Goal: Task Accomplishment & Management: Manage account settings

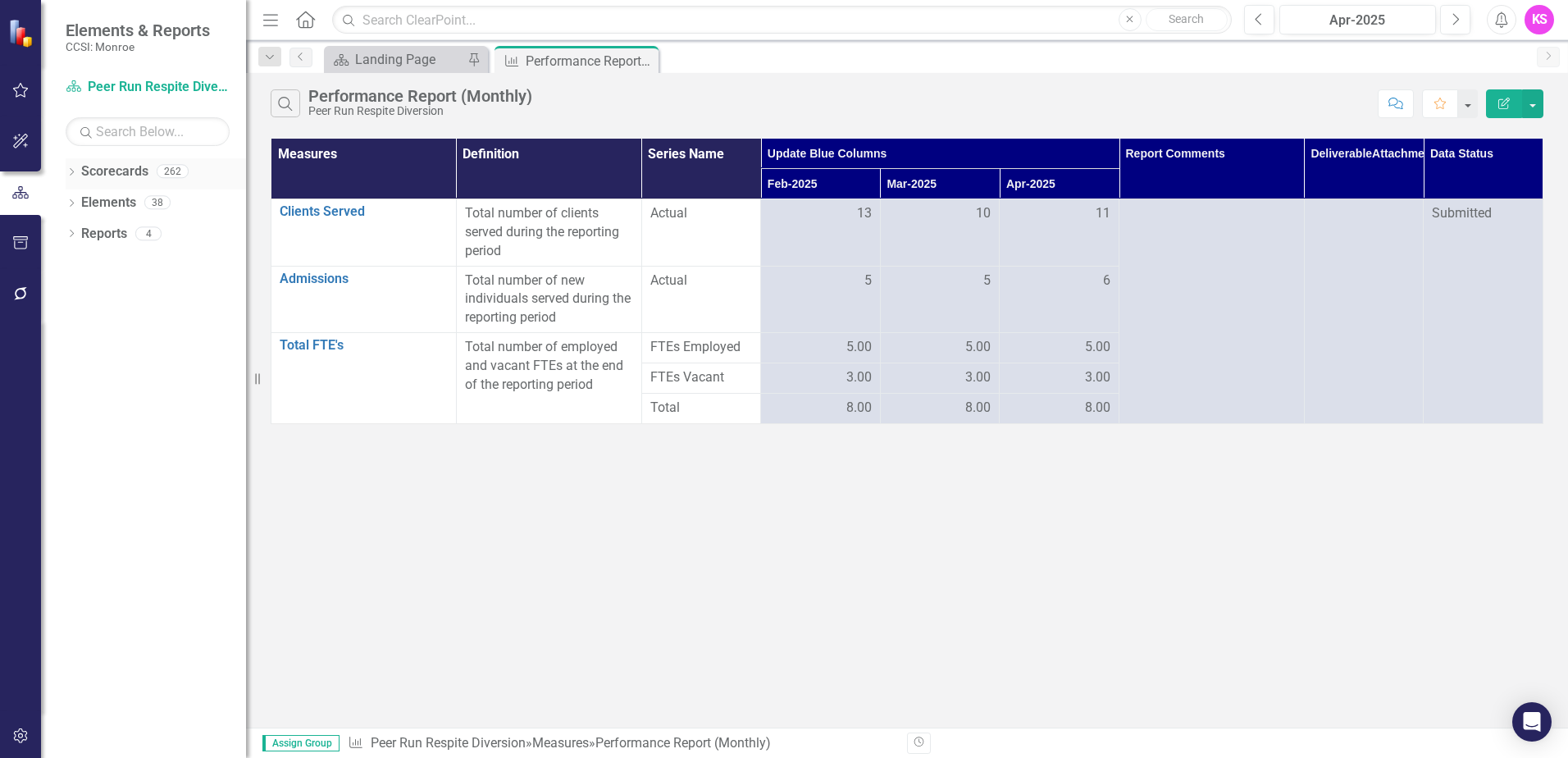
click at [71, 169] on icon "Dropdown" at bounding box center [71, 173] width 11 height 9
click at [80, 204] on icon at bounding box center [81, 202] width 4 height 9
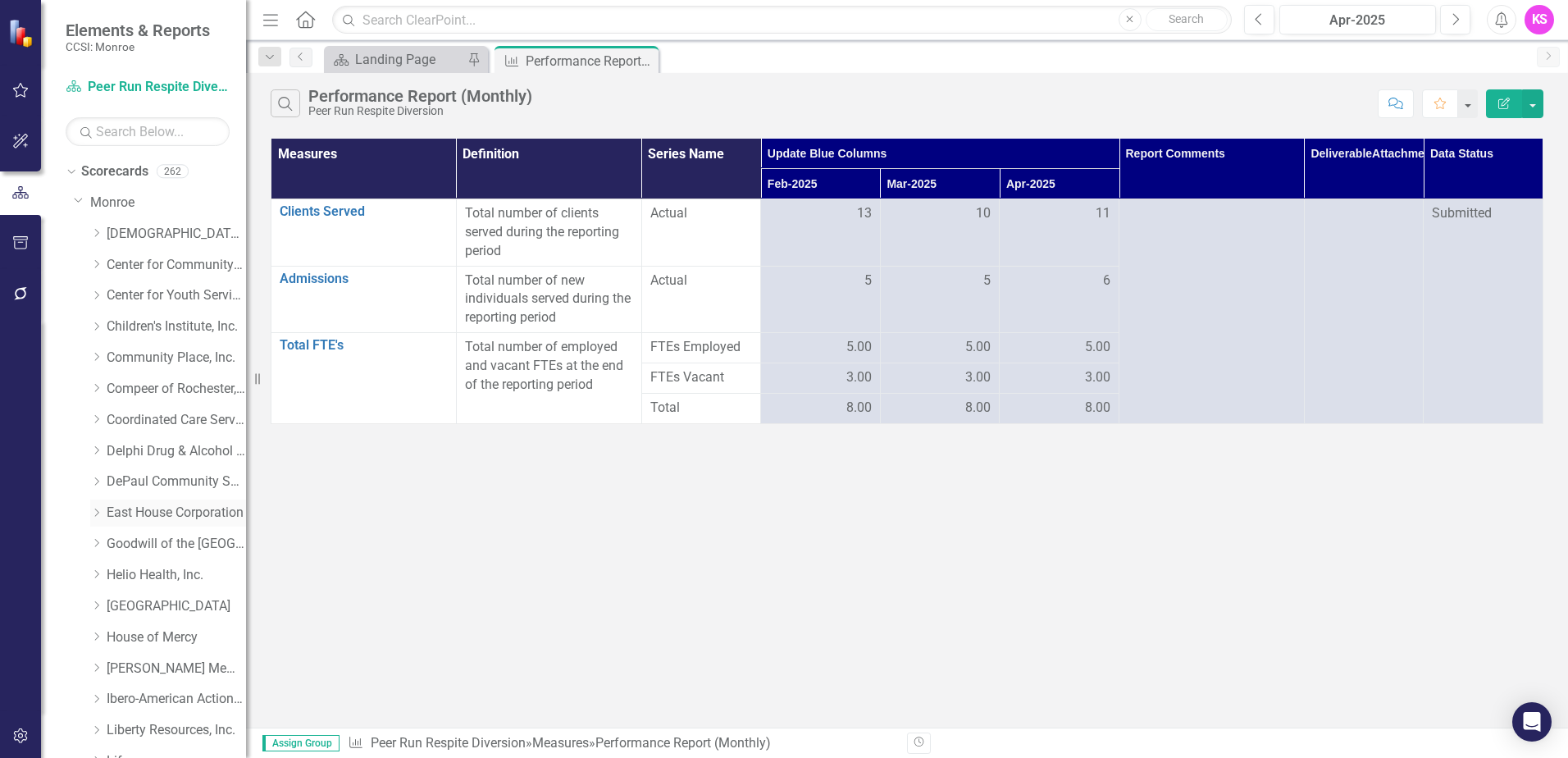
click at [98, 511] on icon "Dropdown" at bounding box center [96, 512] width 12 height 9
click at [166, 540] on link "East House Corporation (MCOMH Internal)" at bounding box center [184, 545] width 123 height 19
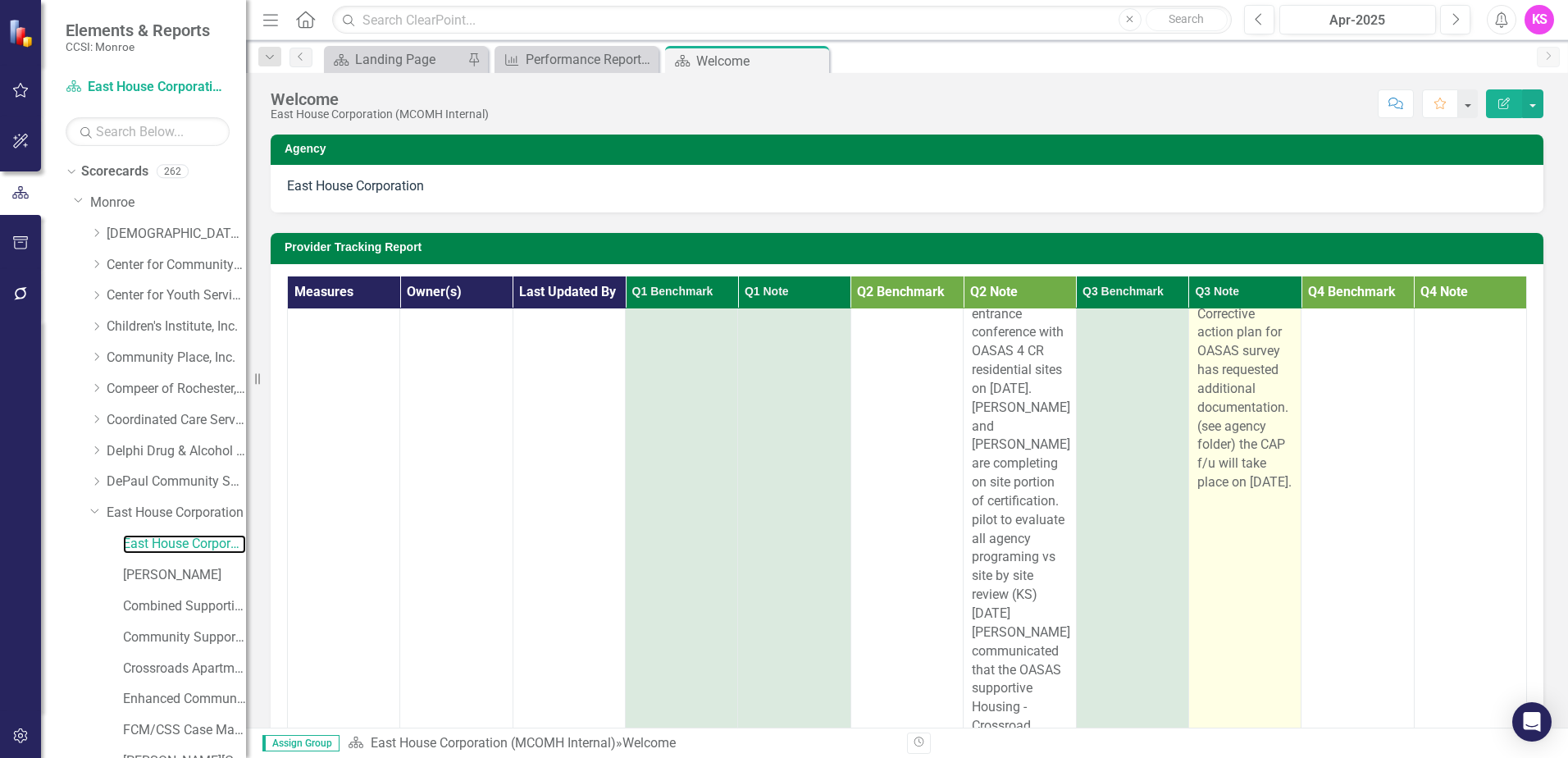
scroll to position [410, 0]
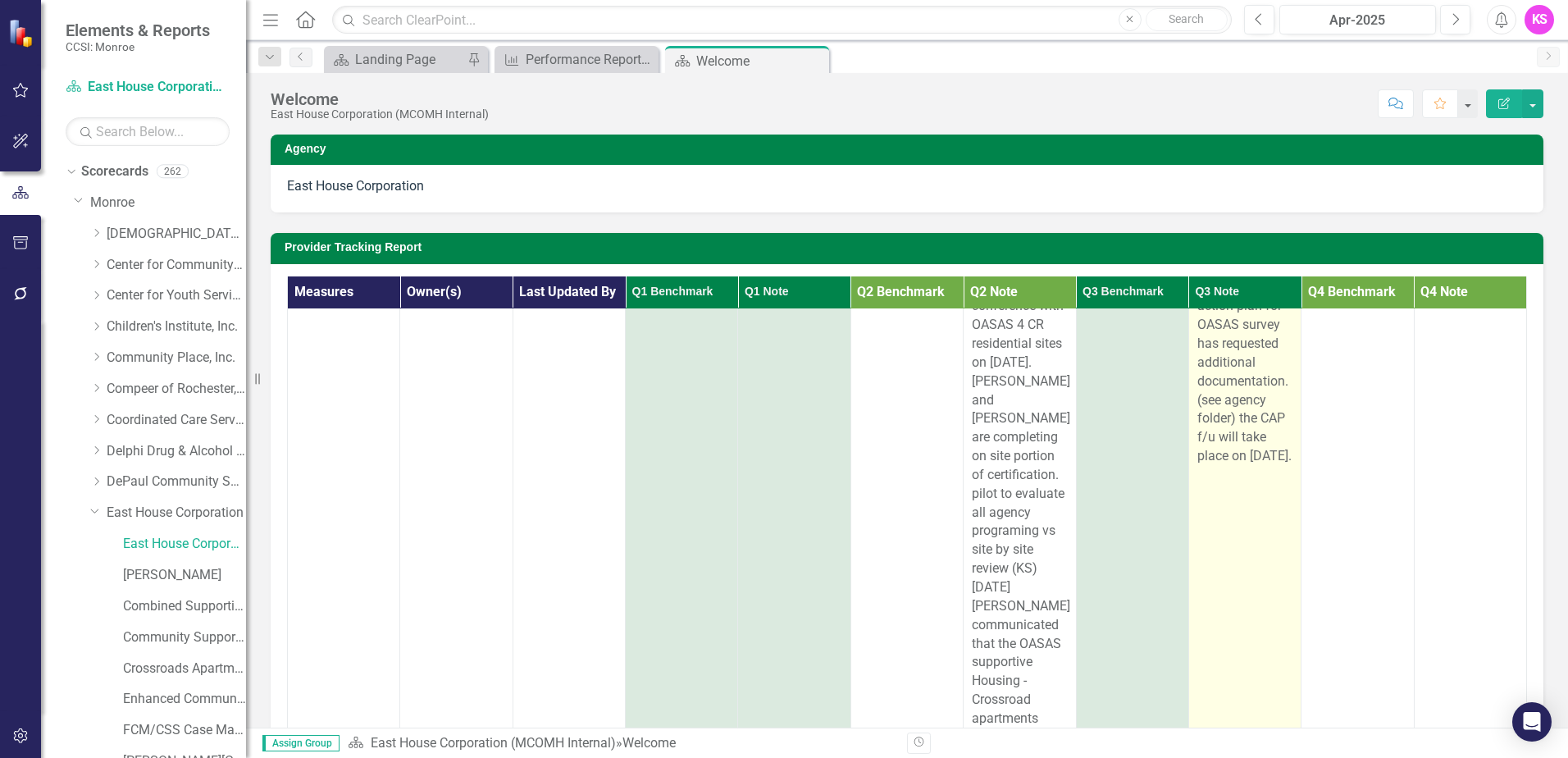
click at [1235, 466] on div "[DATE]- CAP document received from EH for OASAS recertification review. see age…" at bounding box center [1245, 184] width 95 height 562
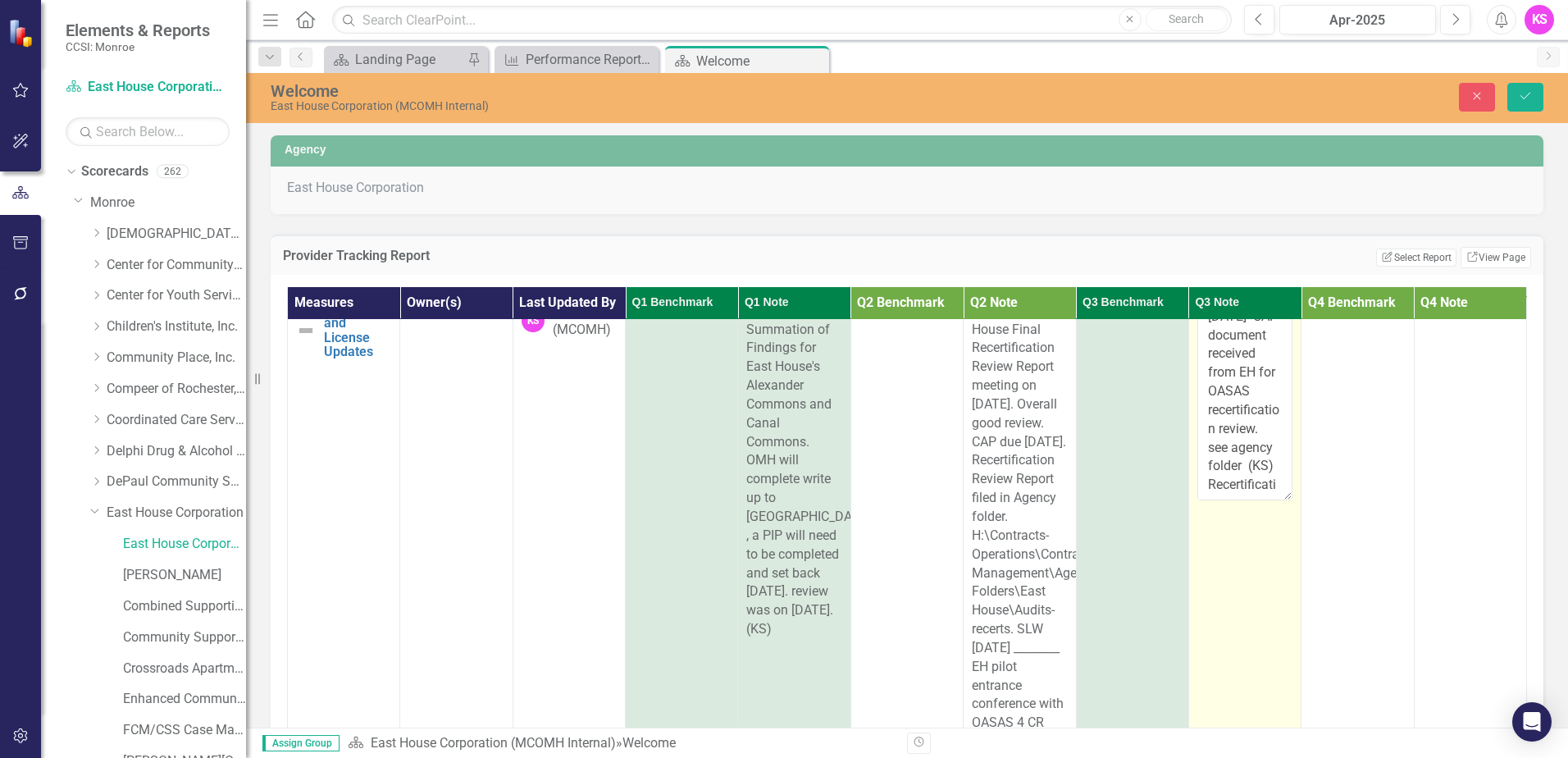
scroll to position [0, 0]
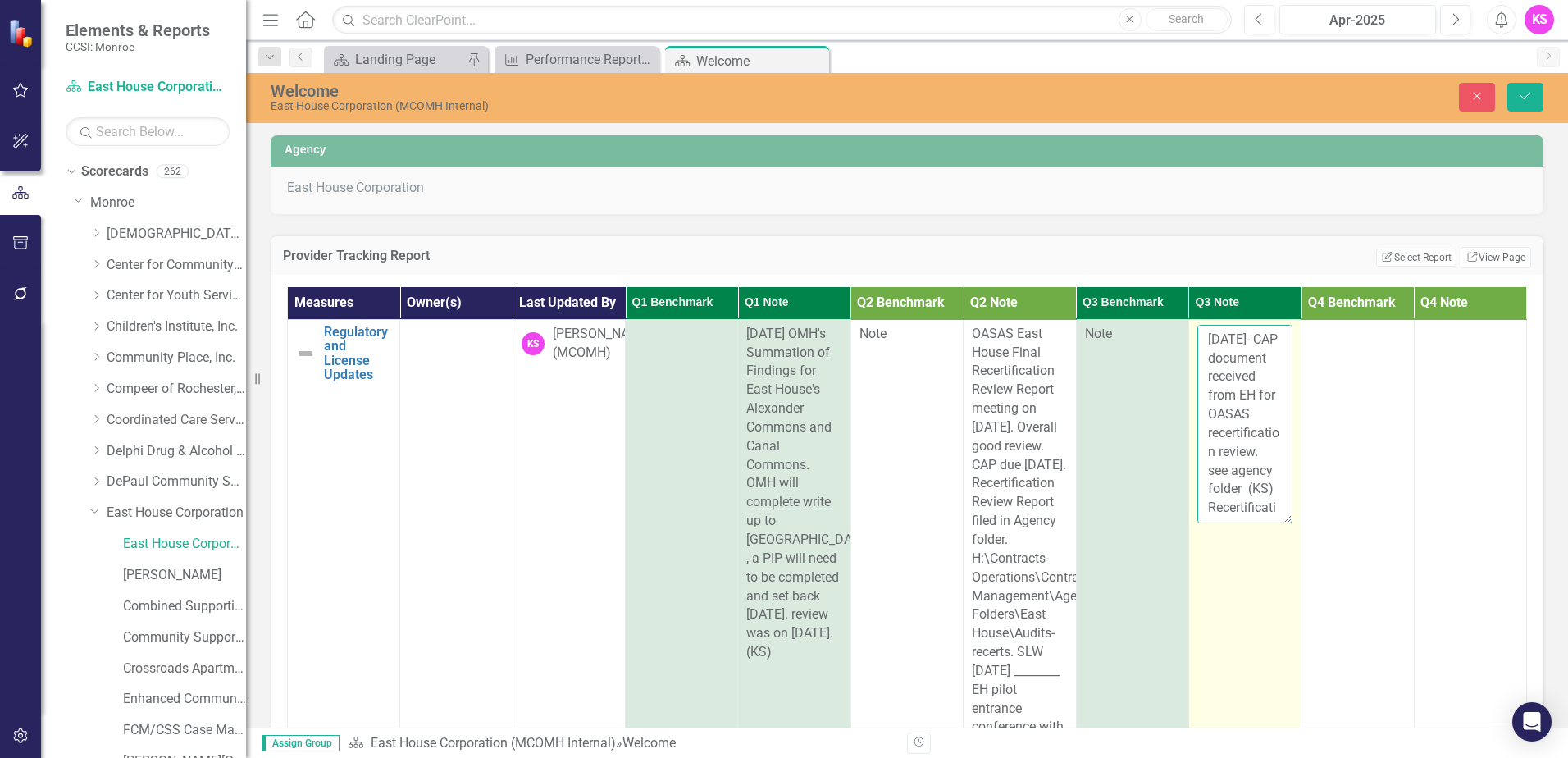
click at [1243, 509] on textarea "[DATE]- CAP document received from EH for OASAS recertification review. see age…" at bounding box center [1245, 424] width 95 height 199
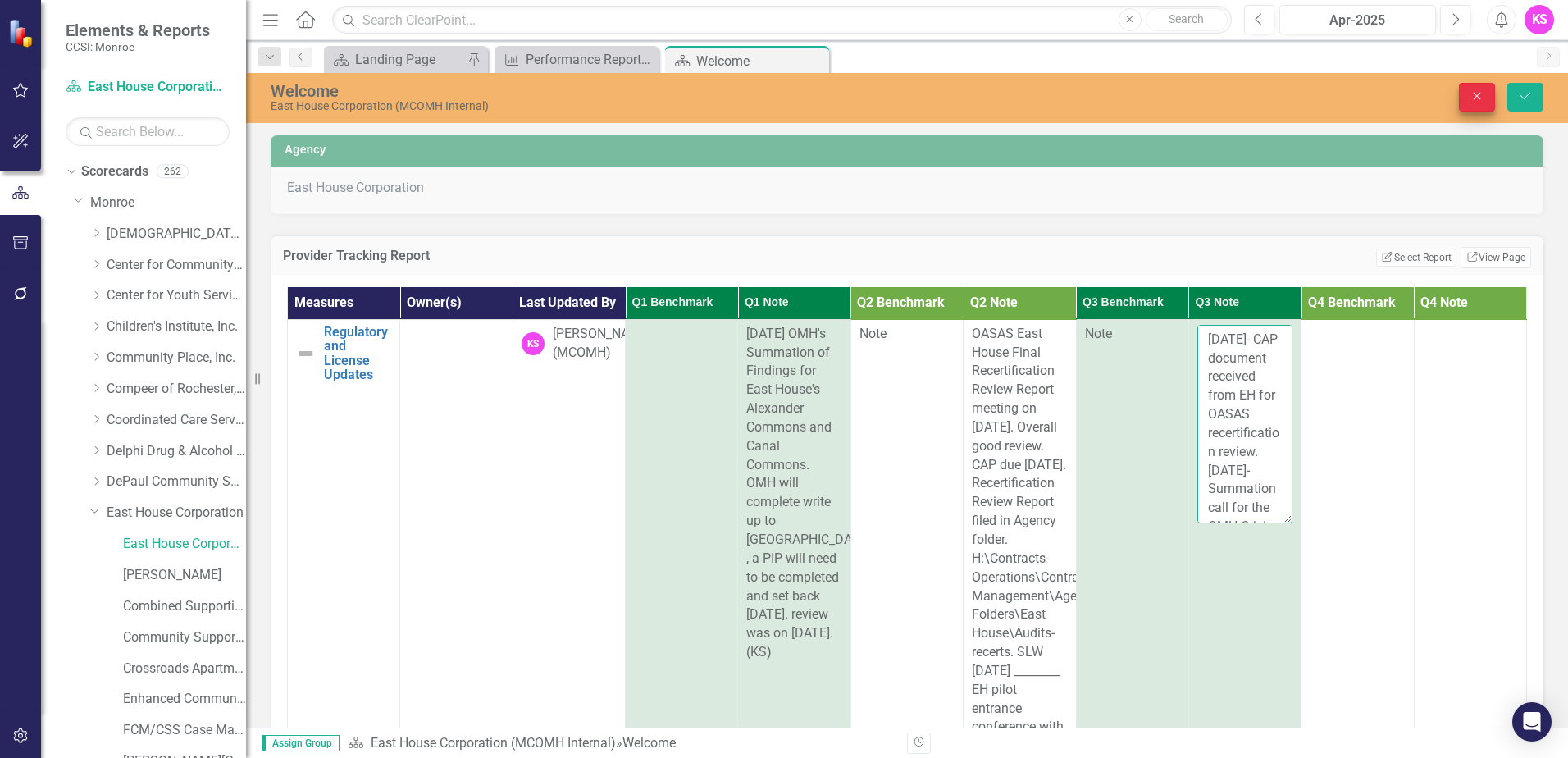
type textarea "[DATE]- CAP document received from EH for OASAS recertification review. [DATE]-…"
click at [1475, 89] on button "Close" at bounding box center [1477, 96] width 36 height 28
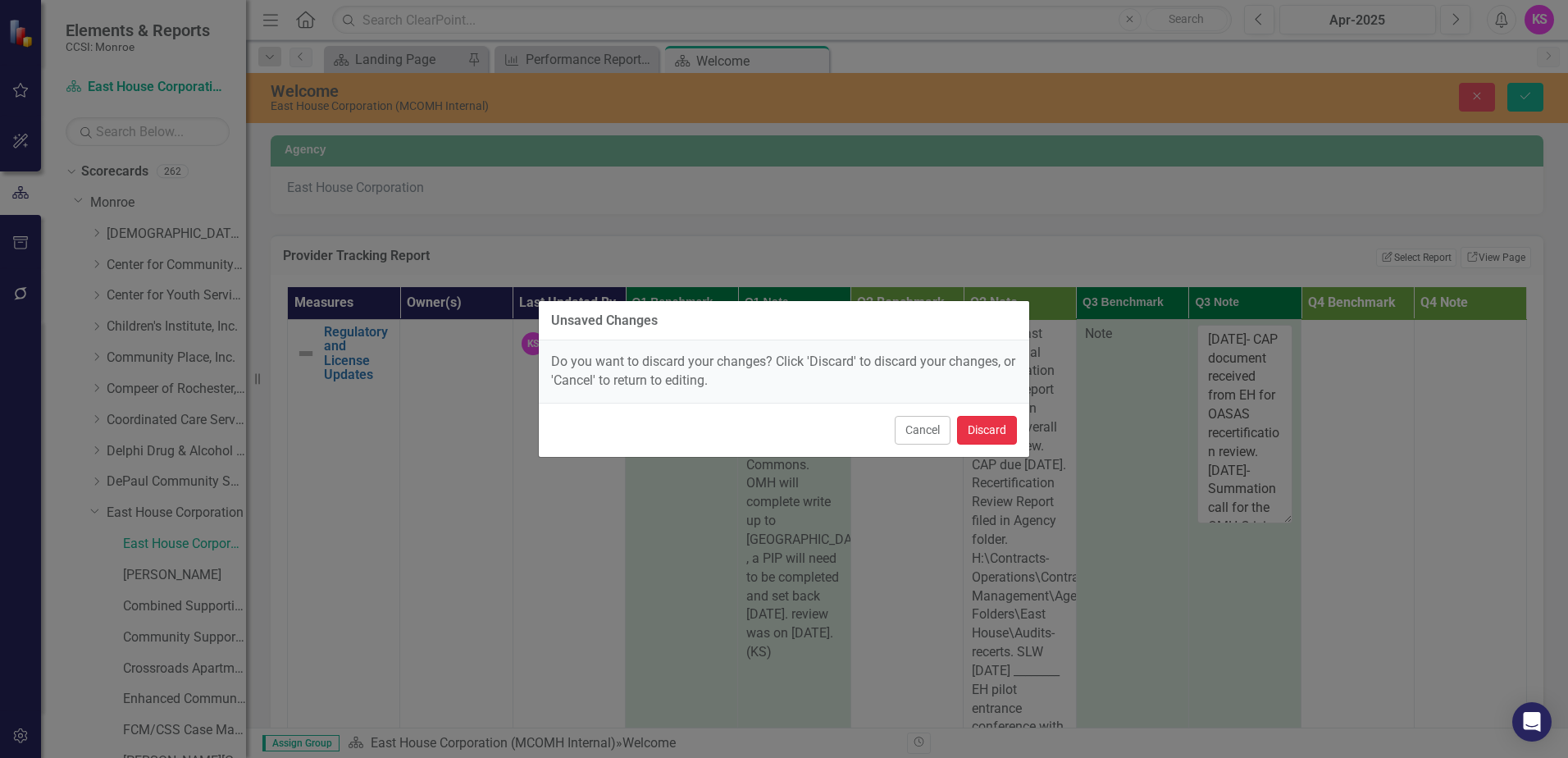
click at [983, 429] on button "Discard" at bounding box center [987, 429] width 60 height 28
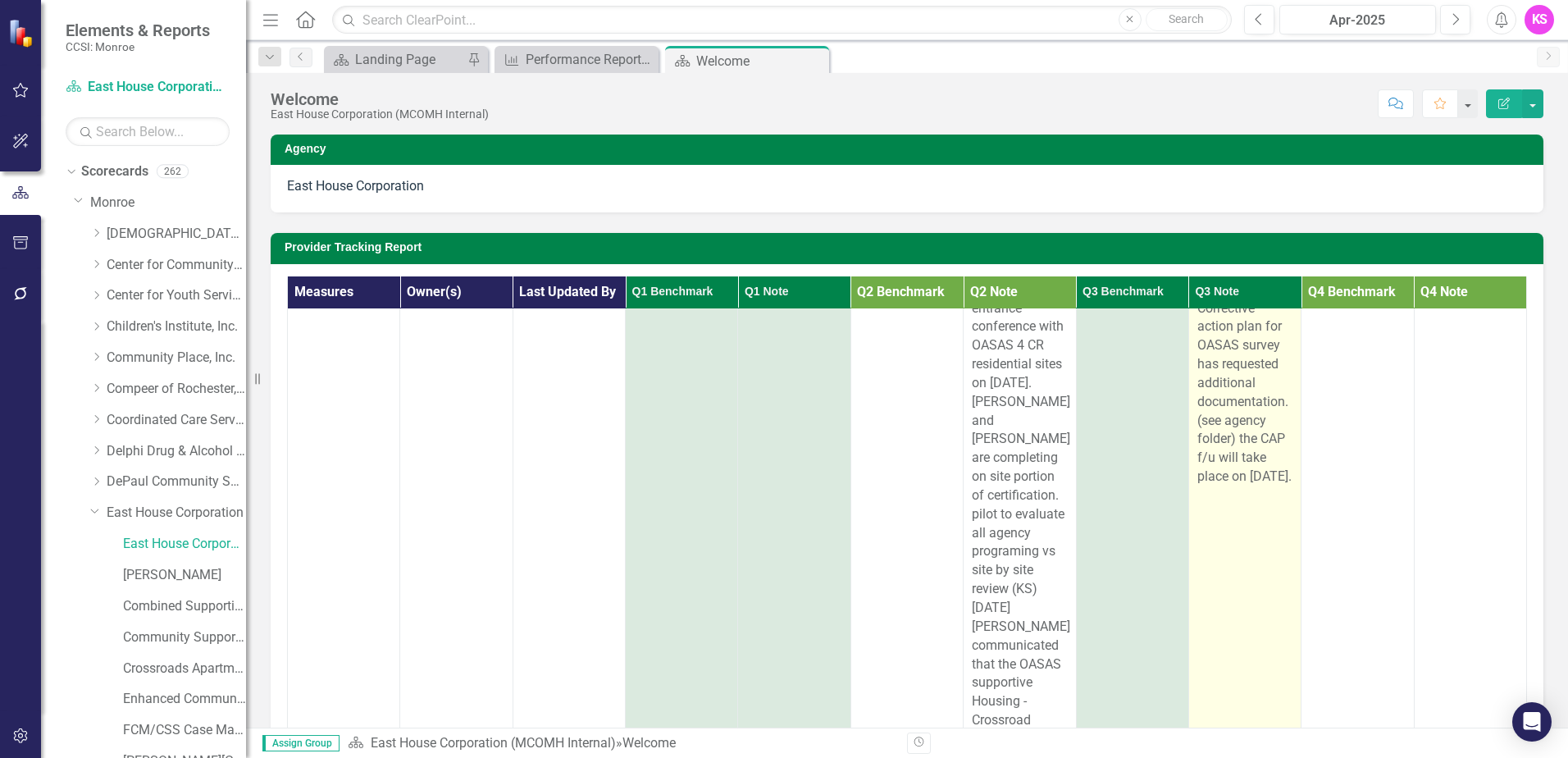
scroll to position [410, 0]
click at [1245, 466] on div "[DATE]- CAP document received from EH for OASAS recertification review. see age…" at bounding box center [1245, 184] width 95 height 562
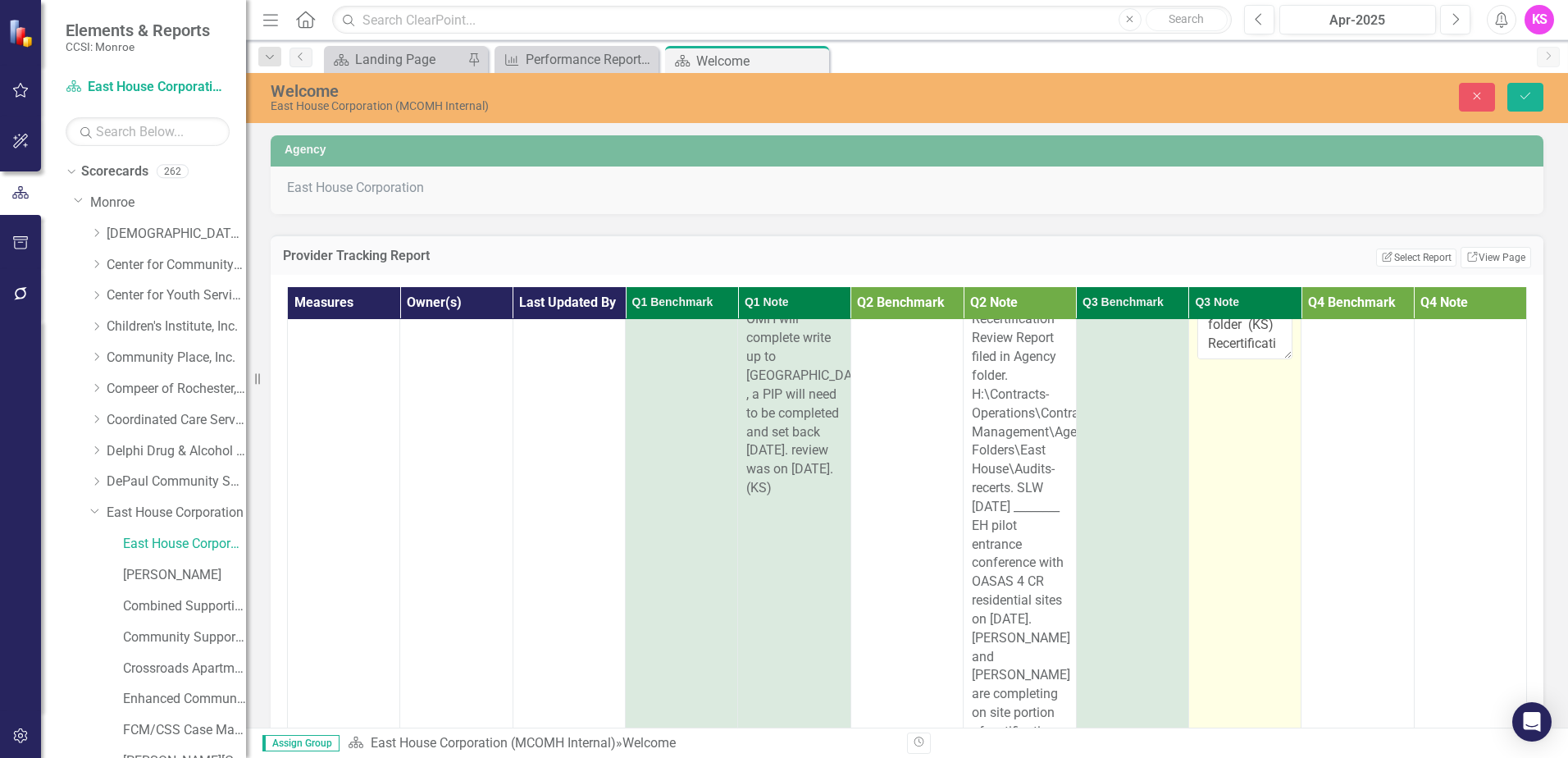
scroll to position [82, 0]
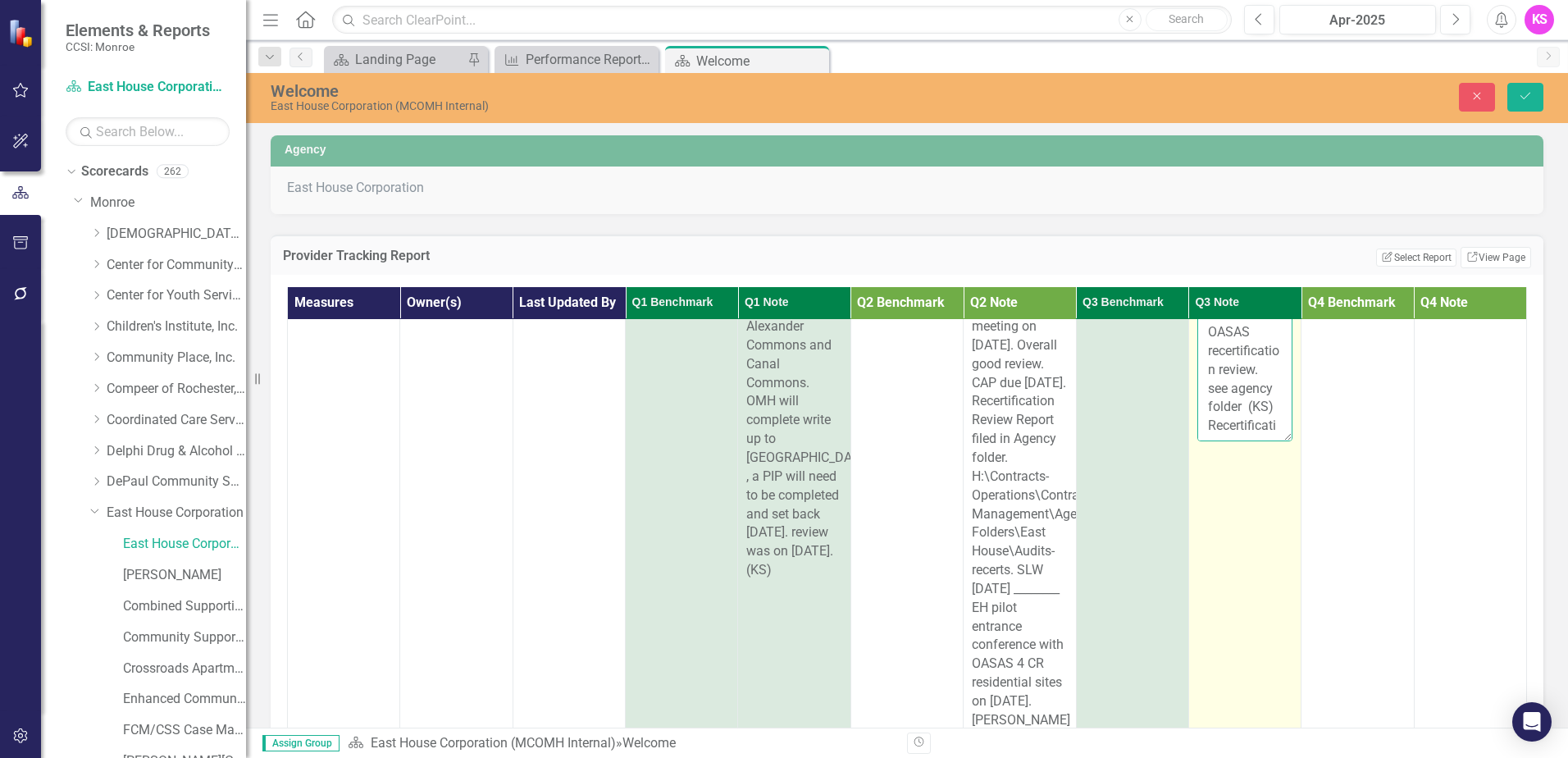
click at [1245, 429] on textarea "[DATE]- CAP document received from EH for OASAS recertification review. see age…" at bounding box center [1245, 342] width 95 height 199
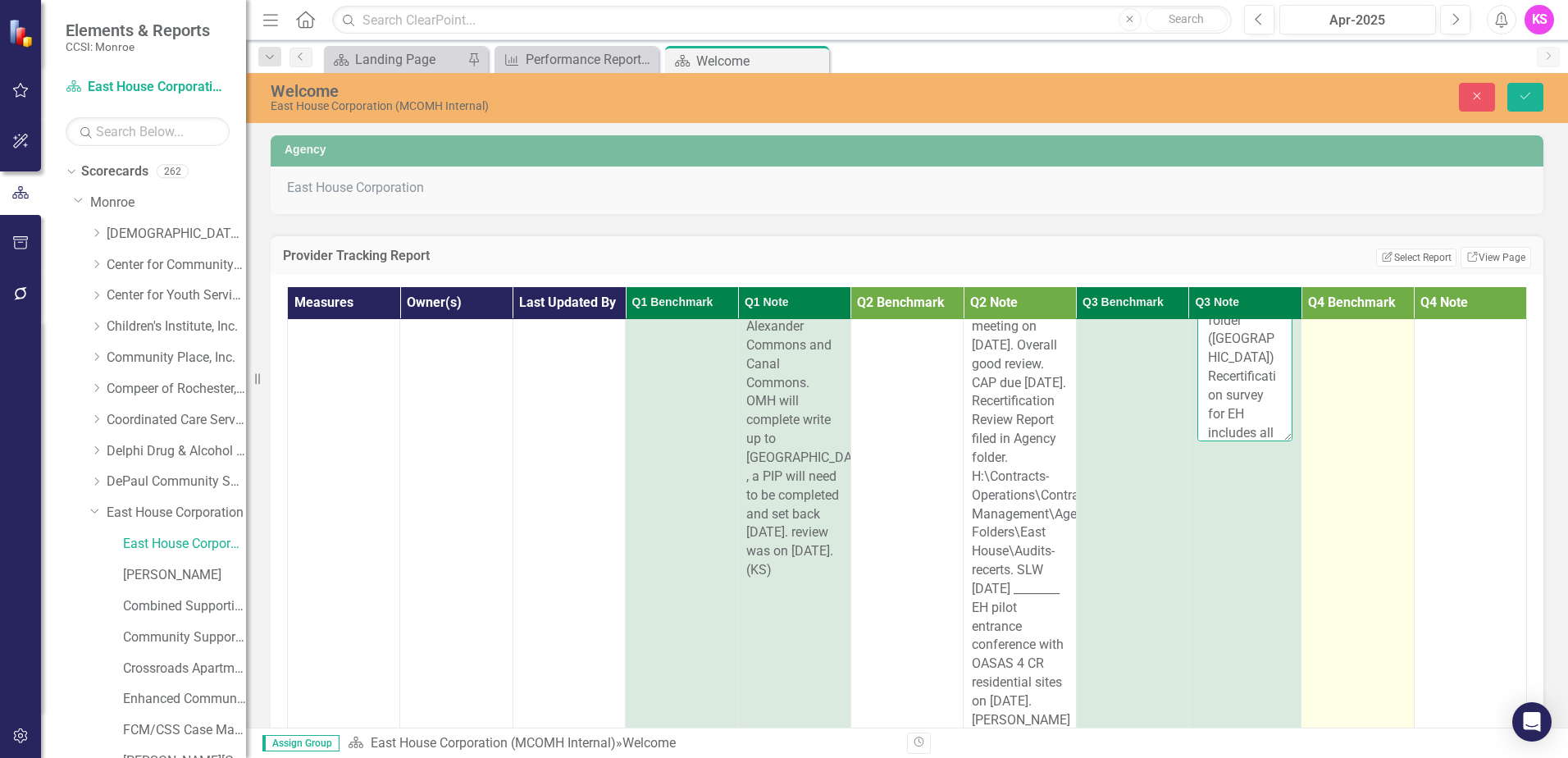
scroll to position [443, 0]
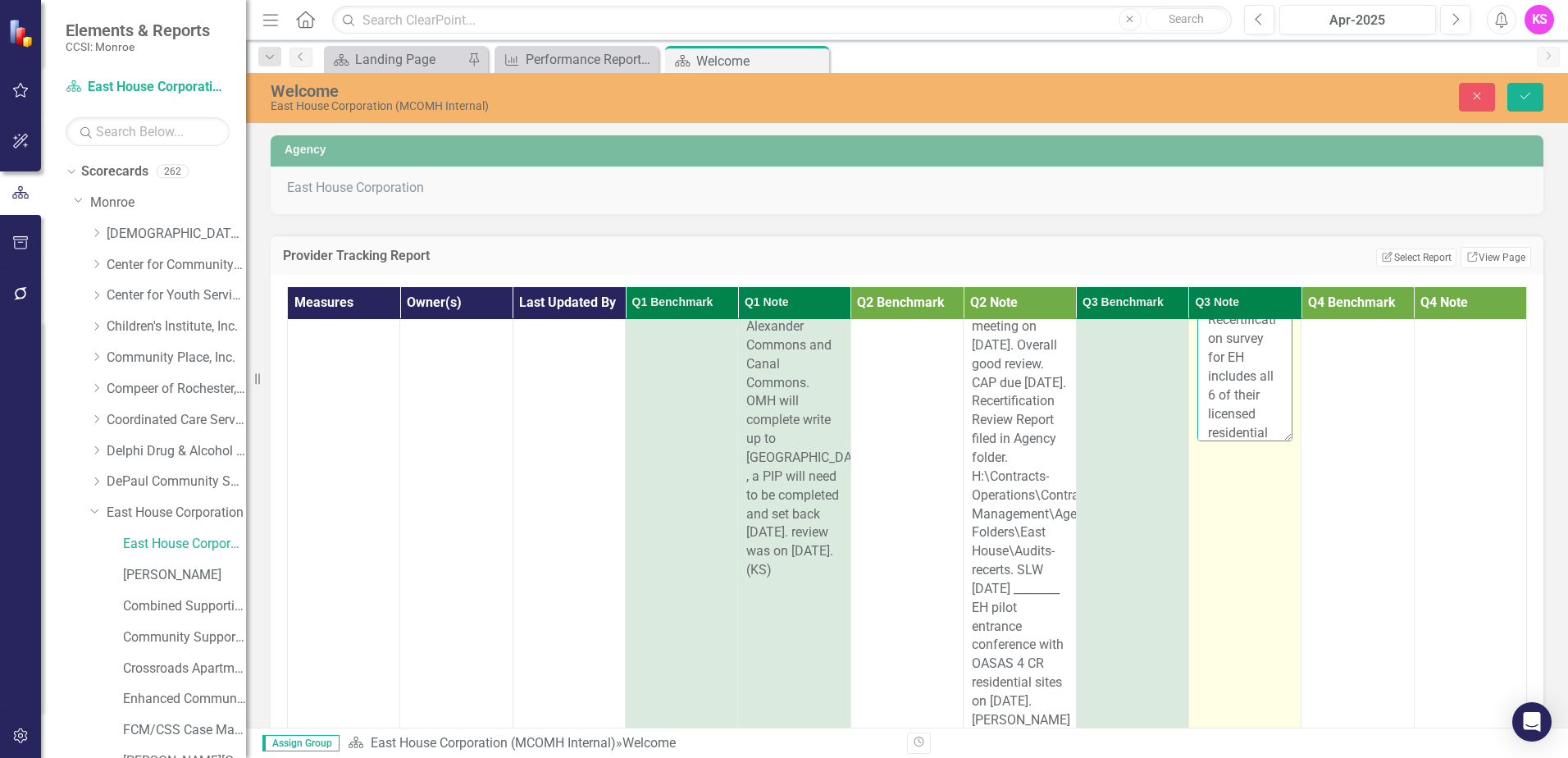
click at [1228, 427] on textarea "[DATE]- CAP document received from EH for OASAS recertification review. [DATE]-…" at bounding box center [1245, 342] width 95 height 199
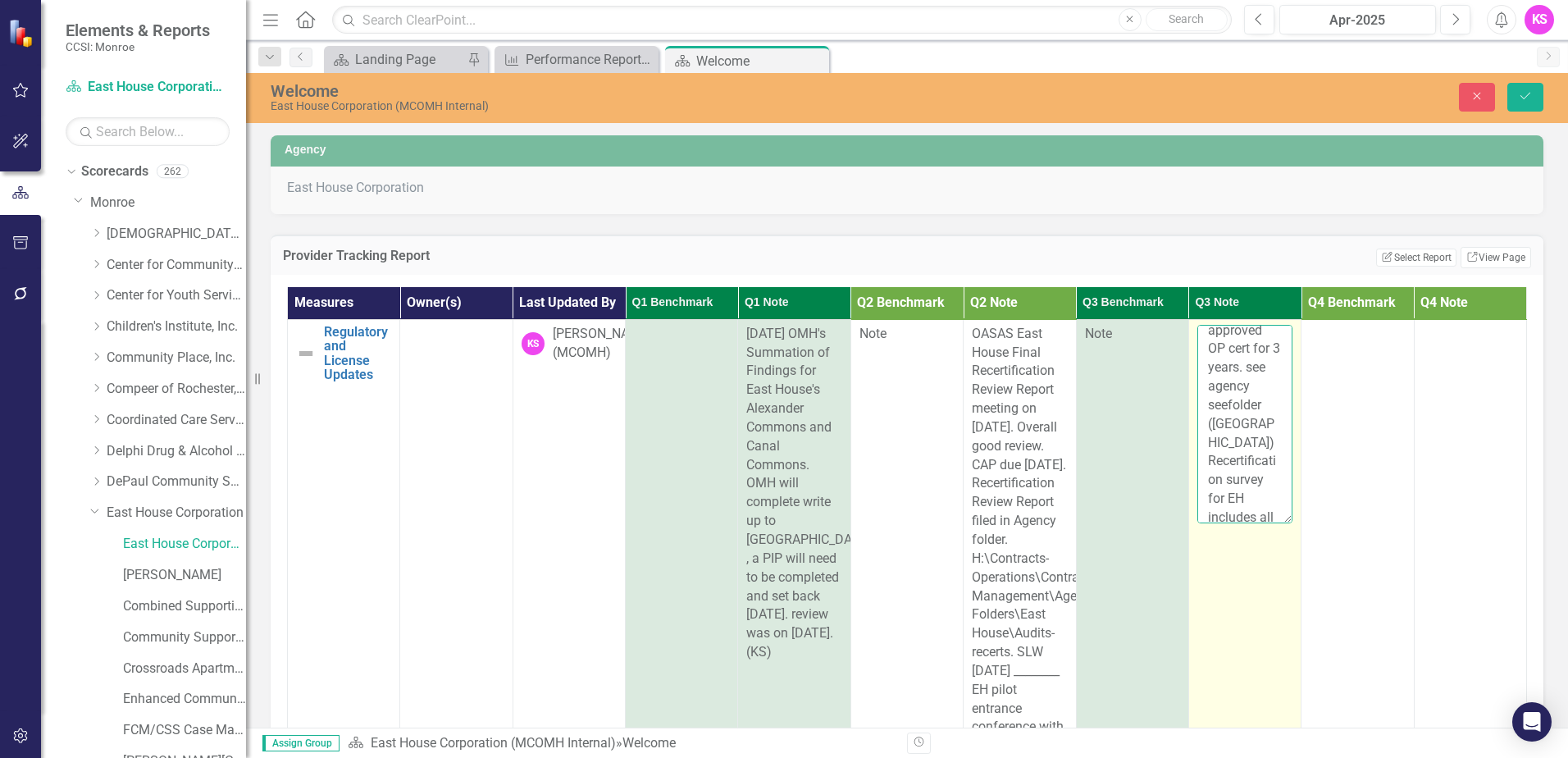
scroll to position [436, 0]
drag, startPoint x: 1186, startPoint y: 361, endPoint x: 1228, endPoint y: 465, distance: 112.2
click at [1228, 465] on textarea "[DATE]- CAP document received from EH for OASAS recertification review. [DATE]-…" at bounding box center [1245, 424] width 95 height 199
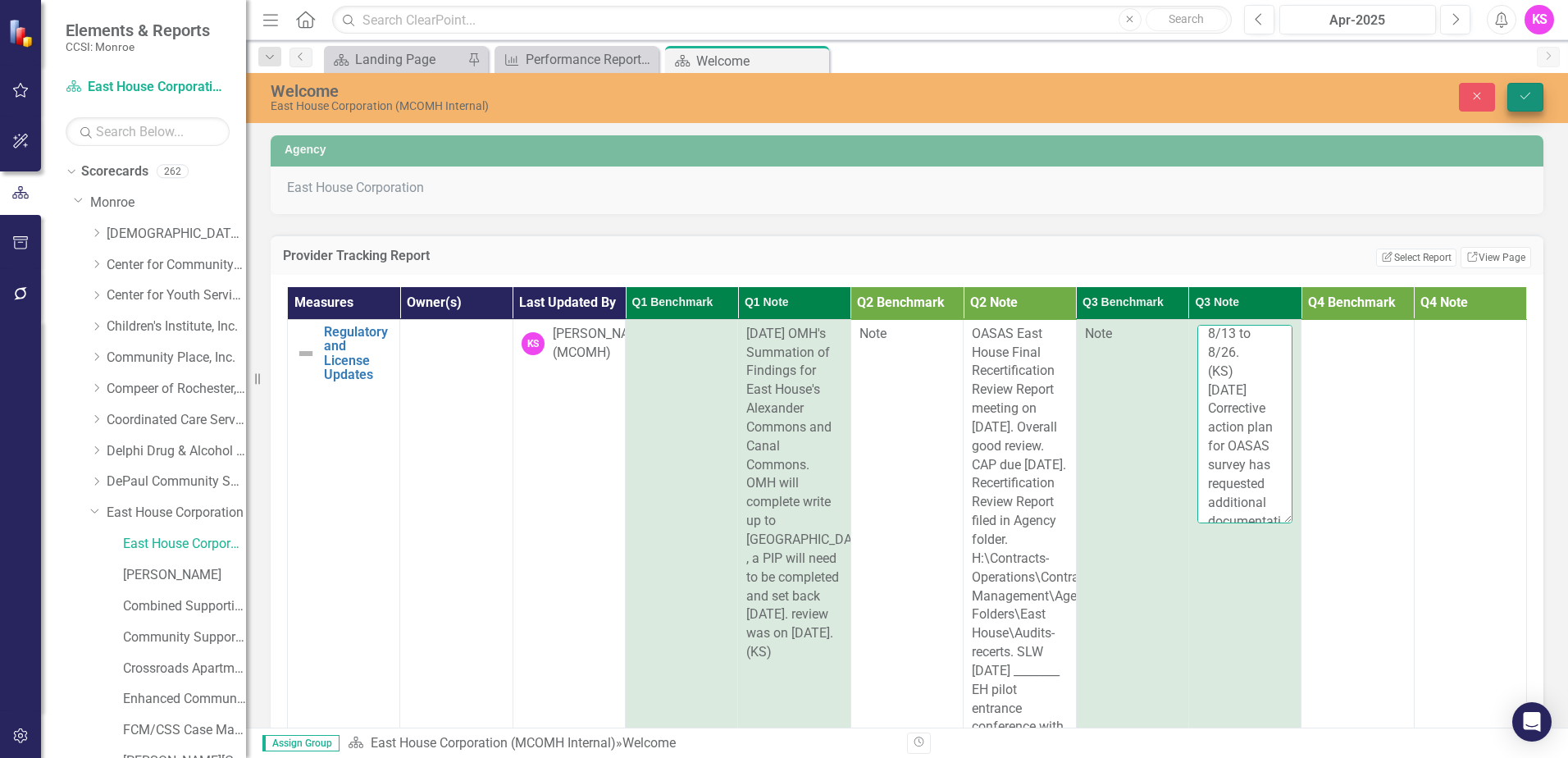
type textarea "[DATE]- CAP document received from EH for OASAS recertification review. see age…"
click at [1529, 98] on icon "Save" at bounding box center [1525, 96] width 15 height 11
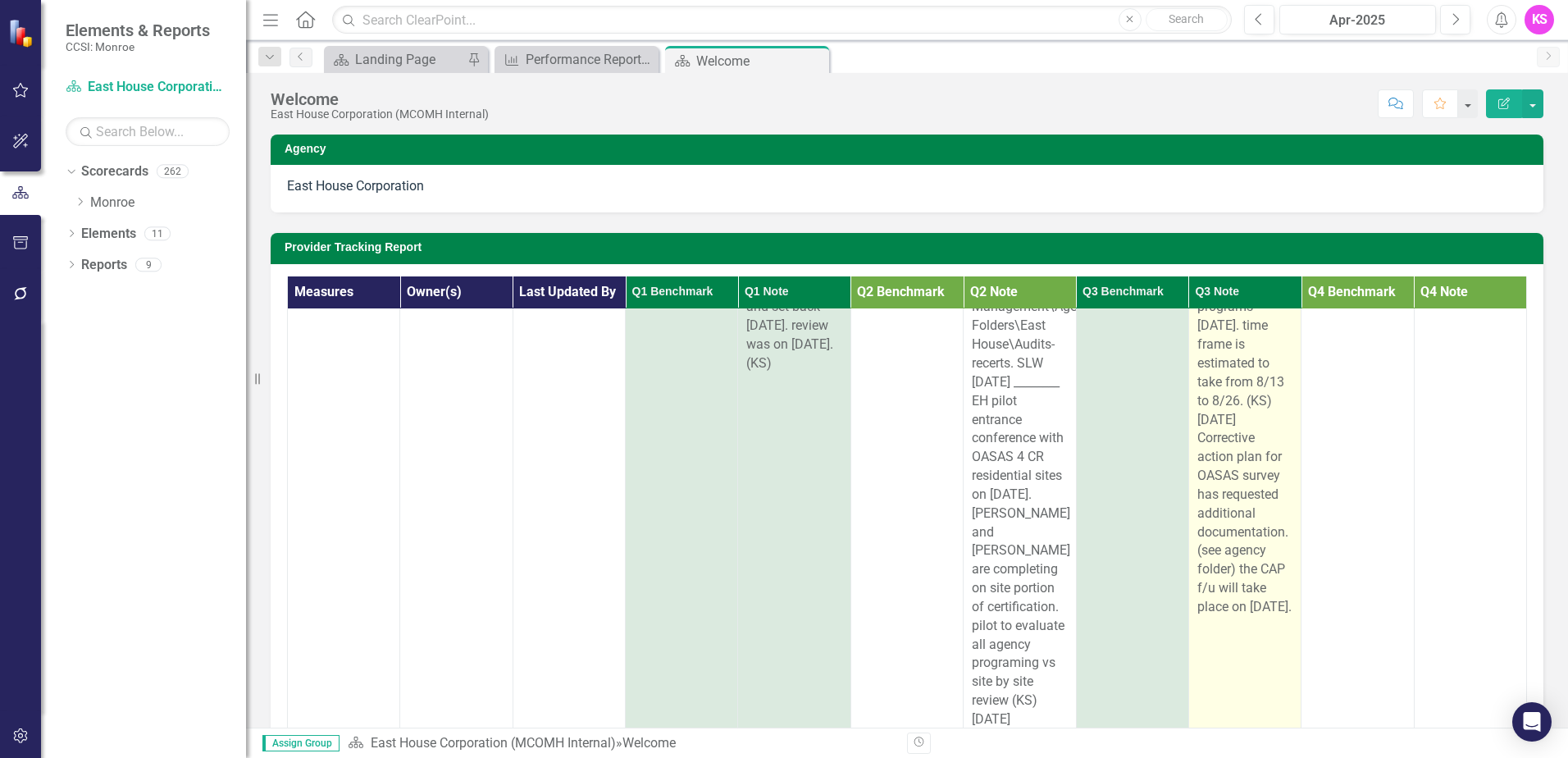
scroll to position [328, 0]
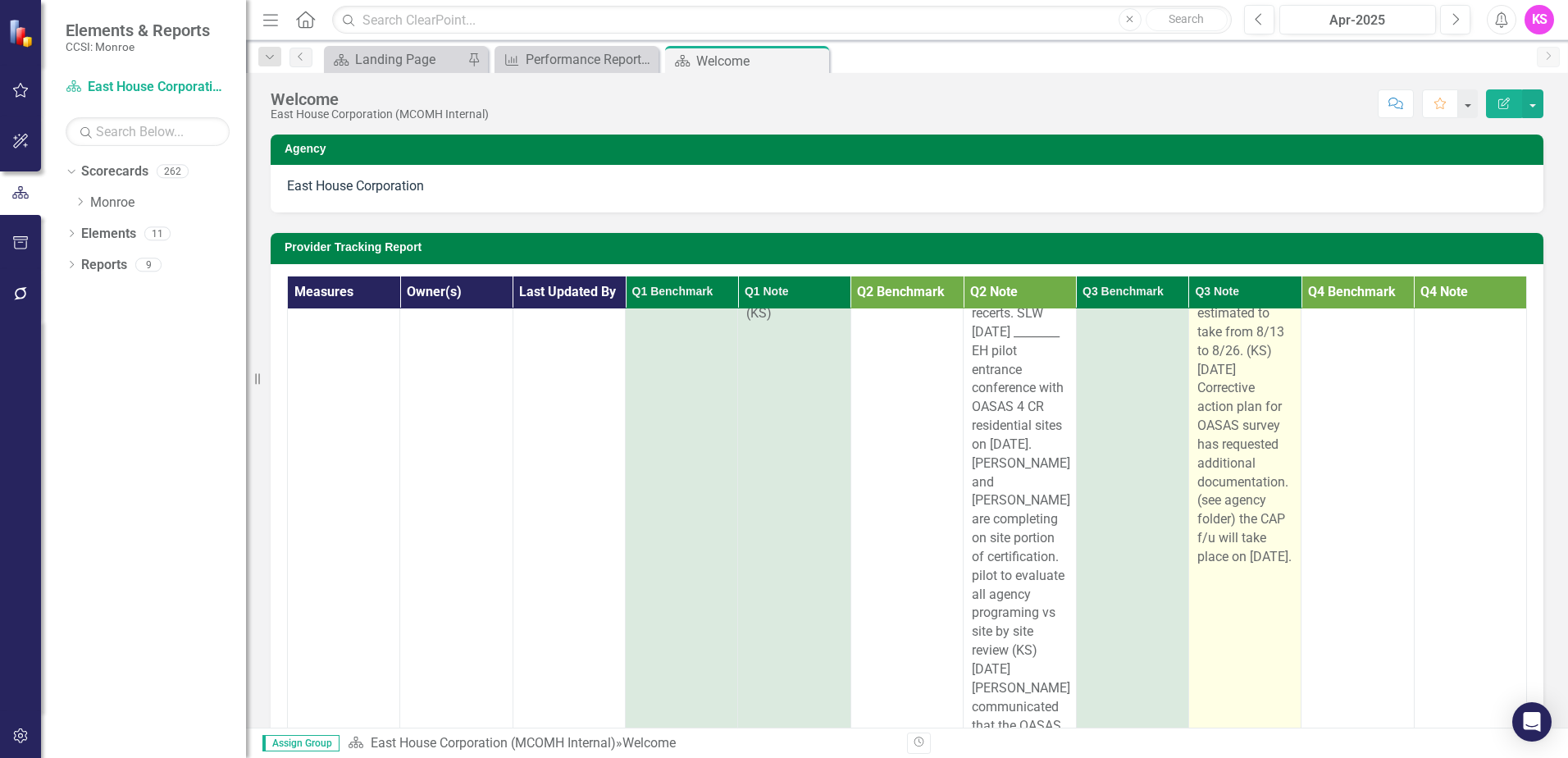
click at [1237, 557] on div "[DATE]- CAP document received from EH for OASAS recertification review. see age…" at bounding box center [1245, 276] width 95 height 581
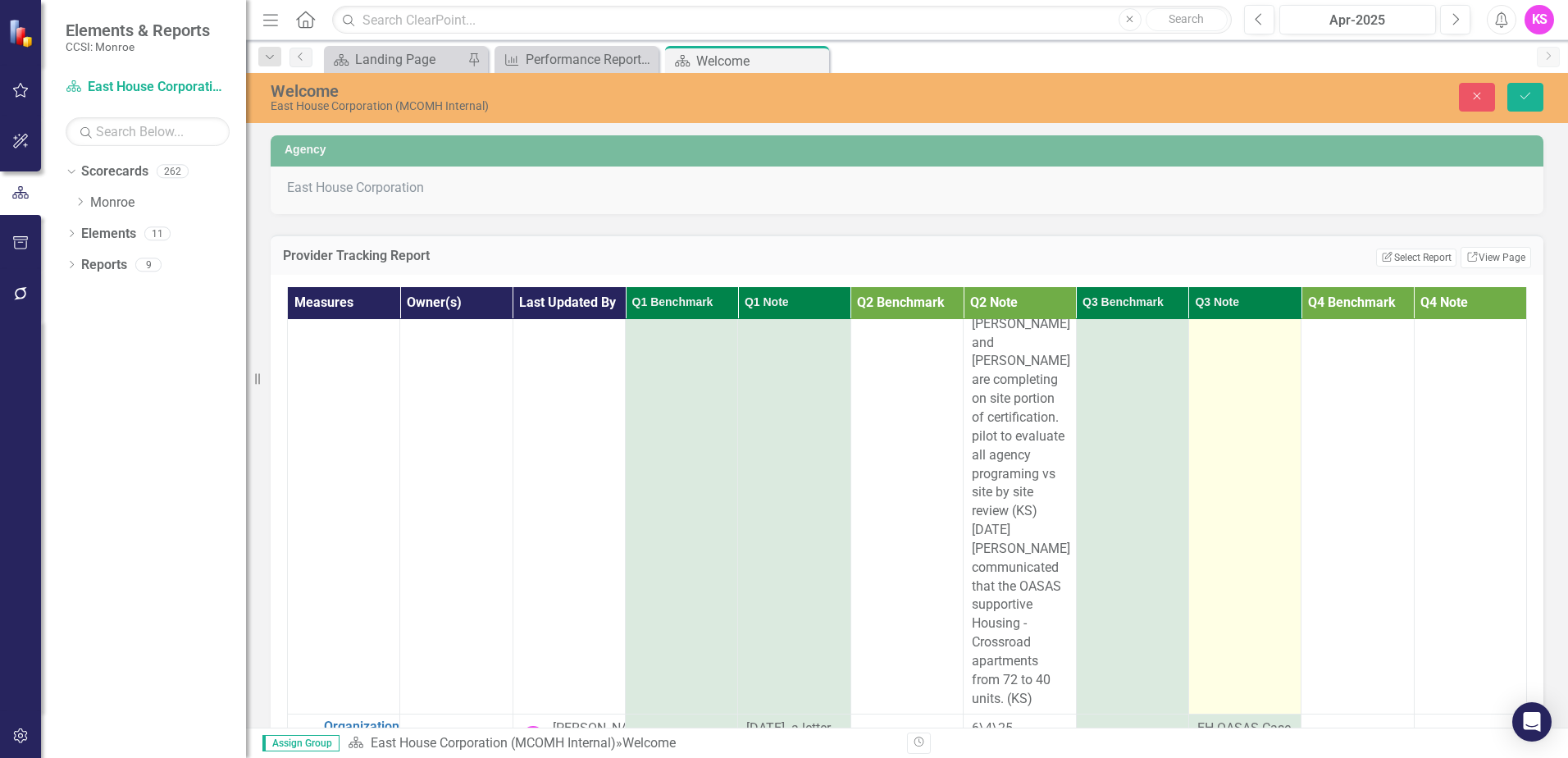
scroll to position [492, 0]
click at [1246, 438] on td "[DATE]- CAP document received from EH for OASAS recertification review. see age…" at bounding box center [1244, 263] width 113 height 872
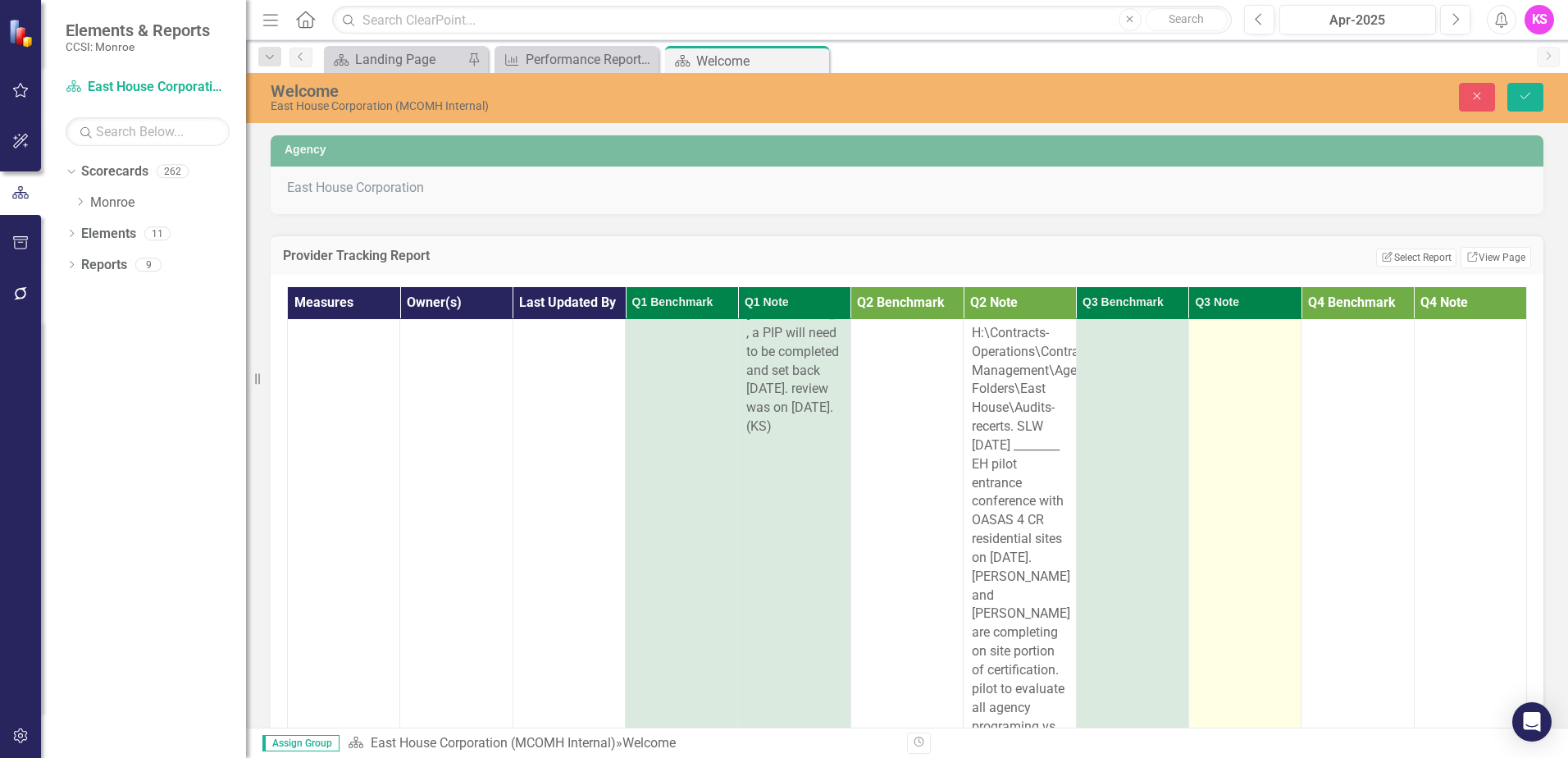
scroll to position [82, 0]
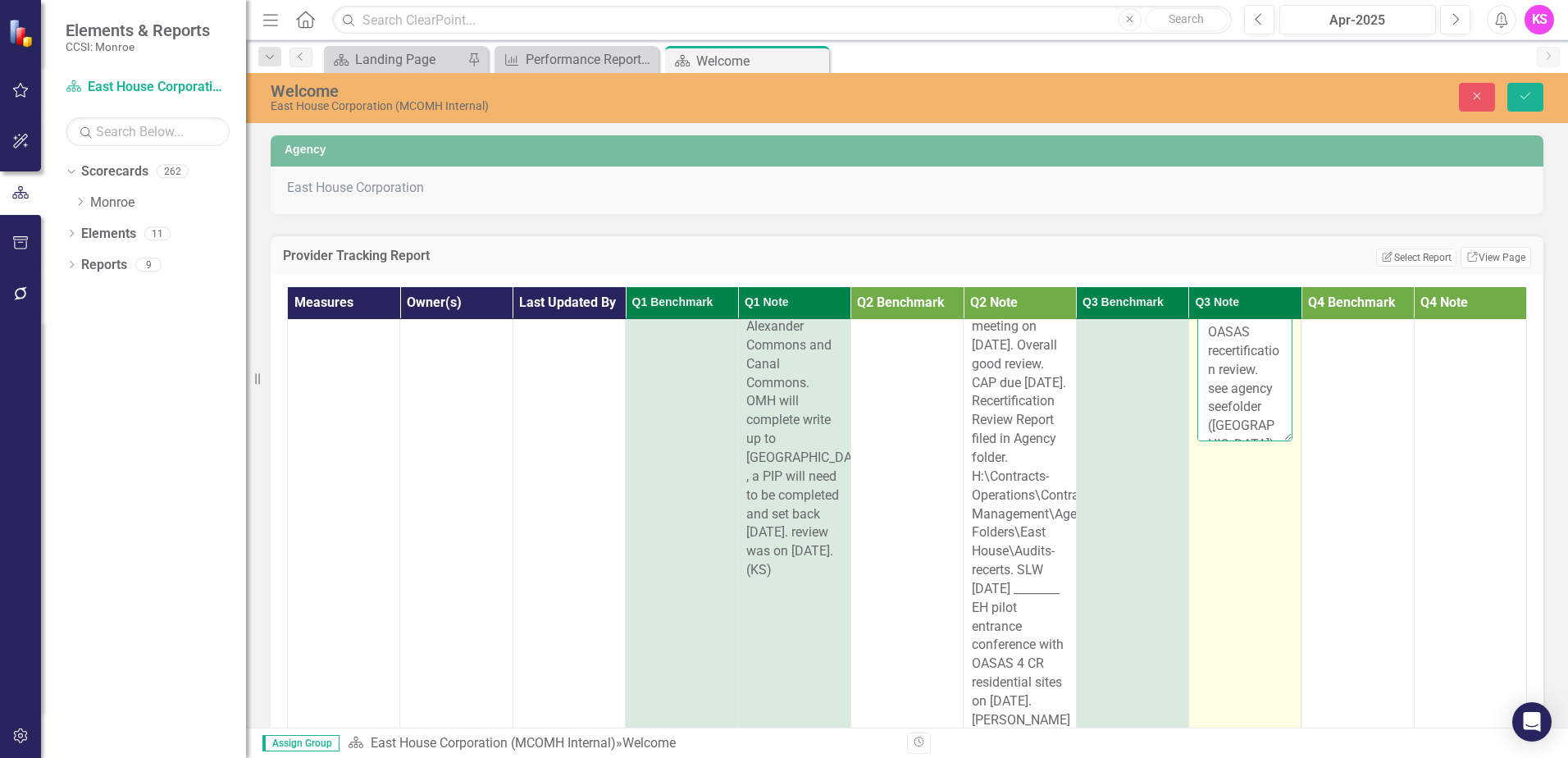
click at [1245, 431] on textarea "[DATE]- CAP document received from EH for OASAS recertification review. see age…" at bounding box center [1245, 342] width 95 height 199
paste textarea "[DATE]- Summation call held for OMH review of crisis and residential (595) prog…"
click at [1235, 415] on textarea "[DATE]- CAP document received from EH for OASAS recertification review. [DATE]-…" at bounding box center [1245, 342] width 95 height 199
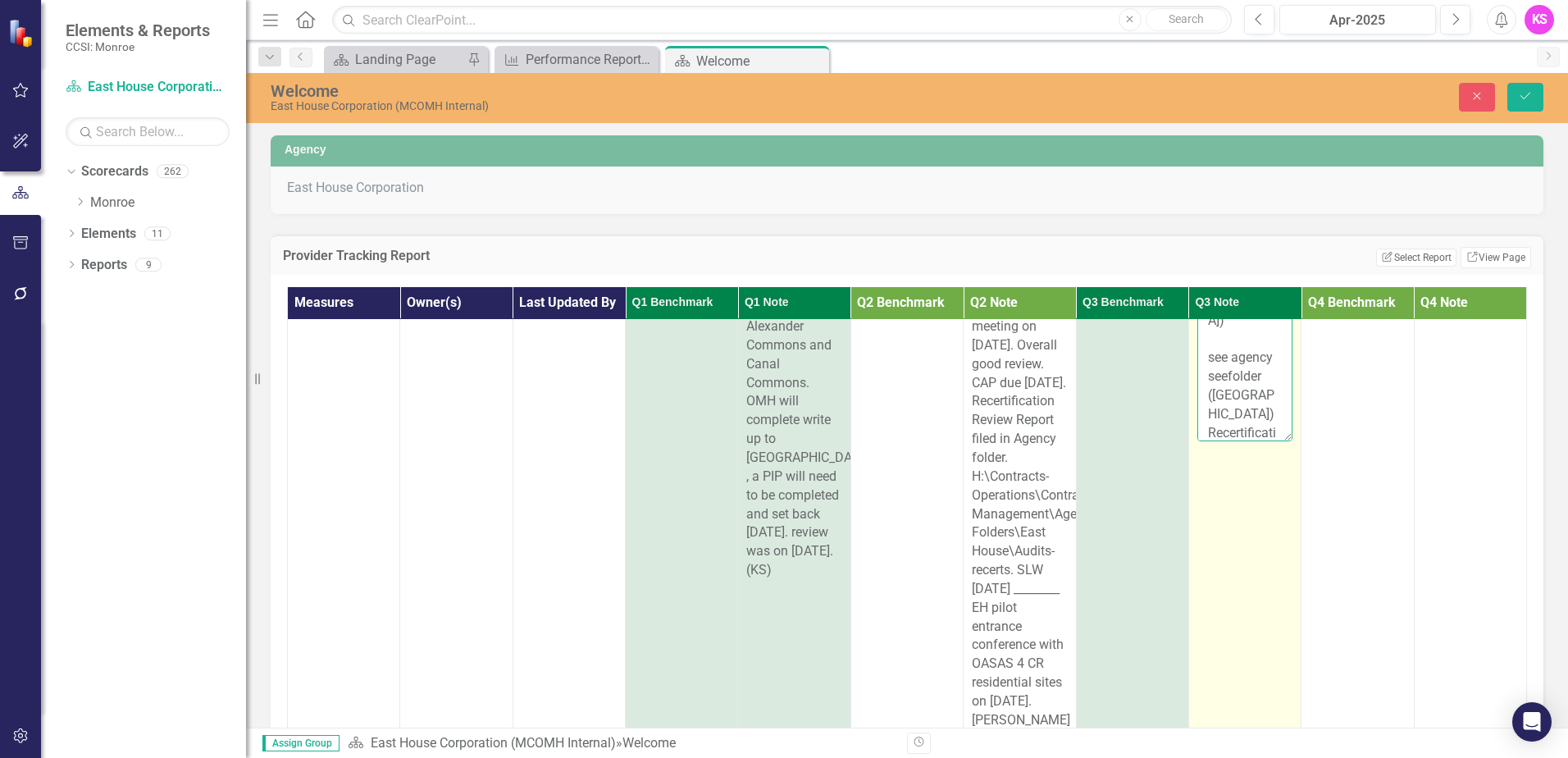
type textarea "[DATE]- CAP document received from EH for OASAS recertification review. [DATE]-…"
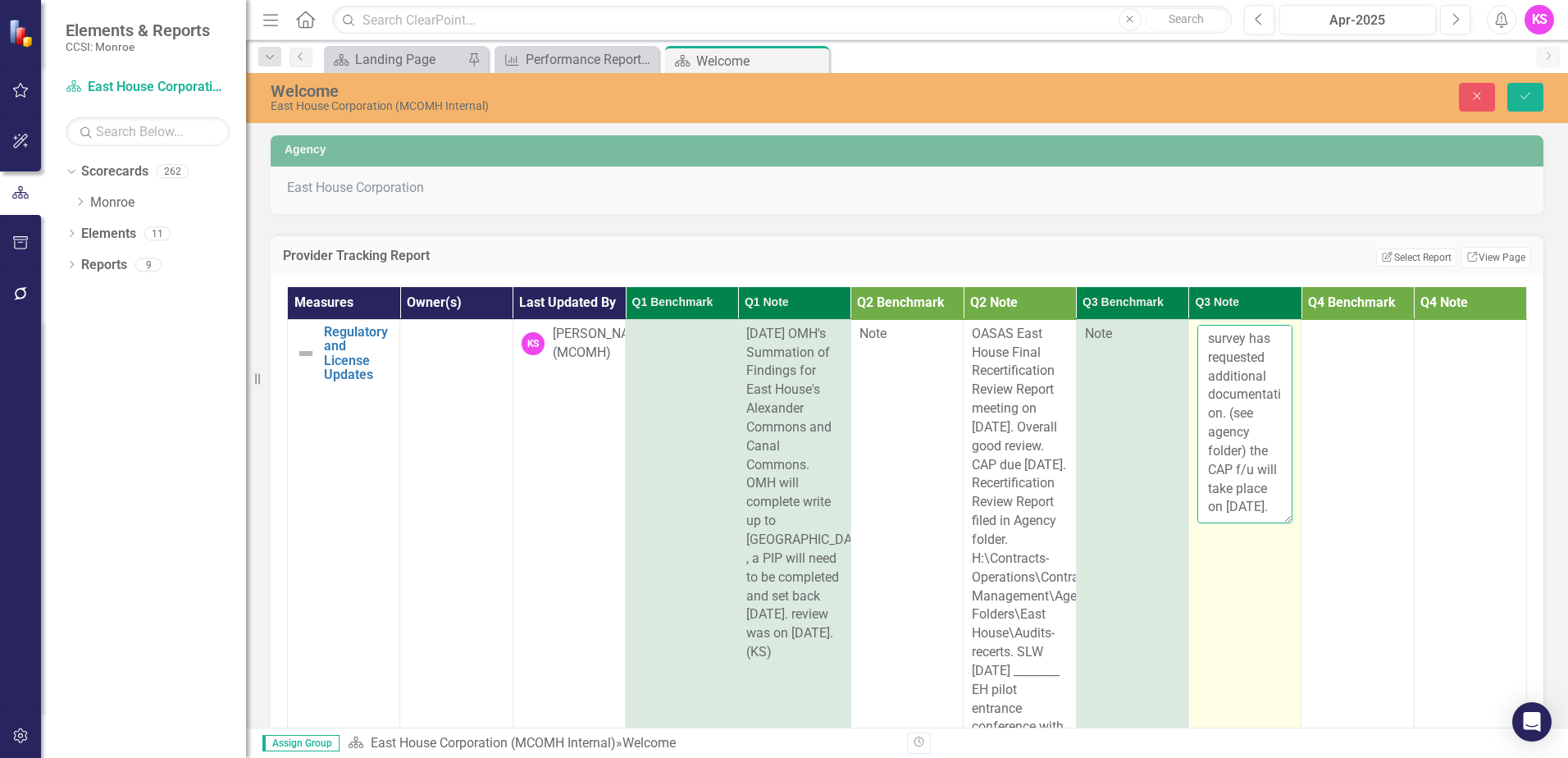
scroll to position [1275, 0]
drag, startPoint x: 1187, startPoint y: 338, endPoint x: 1256, endPoint y: 519, distance: 193.7
click at [1256, 519] on textarea "[DATE]- CAP document received from EH for OASAS recertification review. [DATE]-…" at bounding box center [1245, 424] width 95 height 199
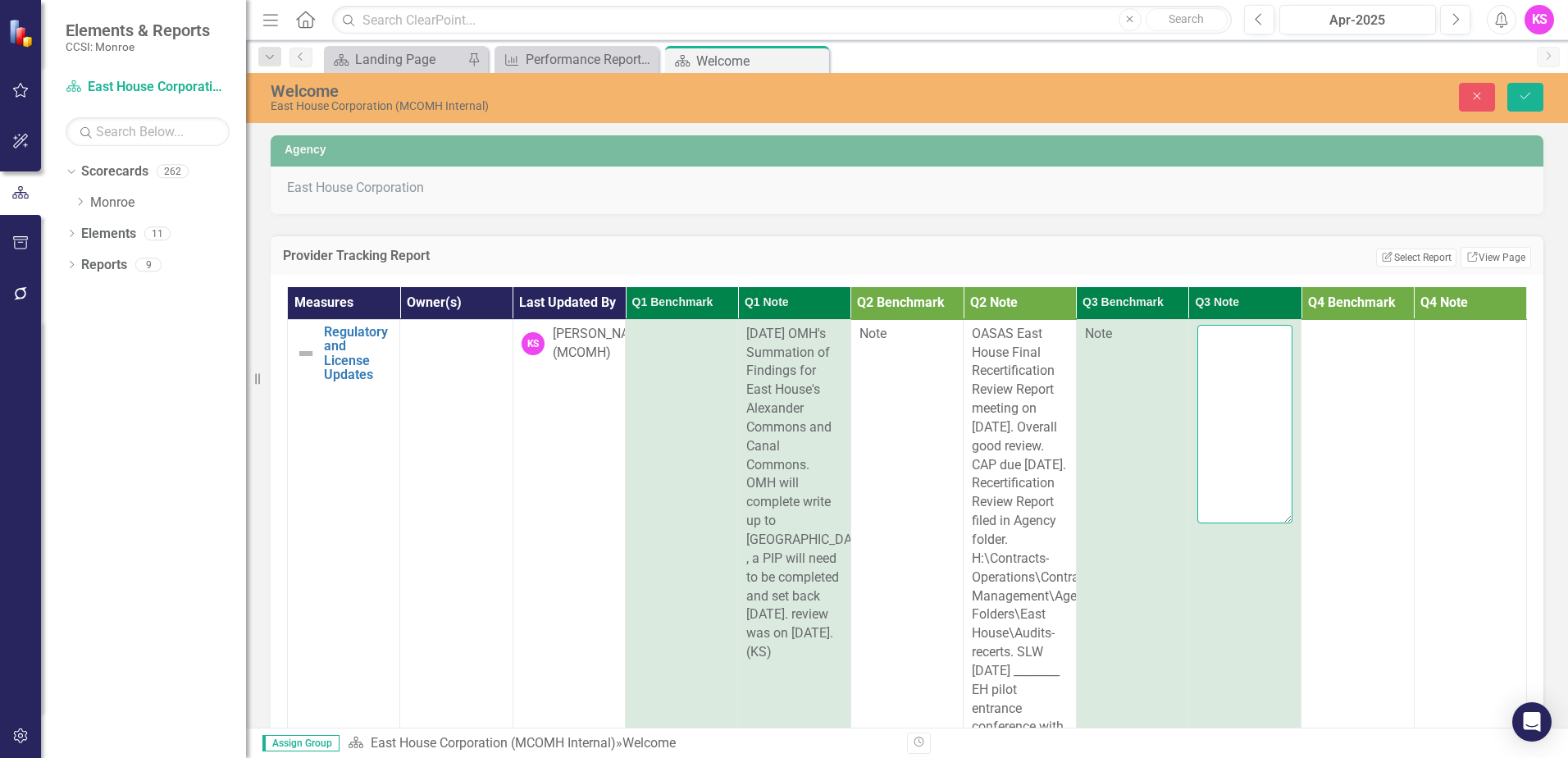
scroll to position [0, 0]
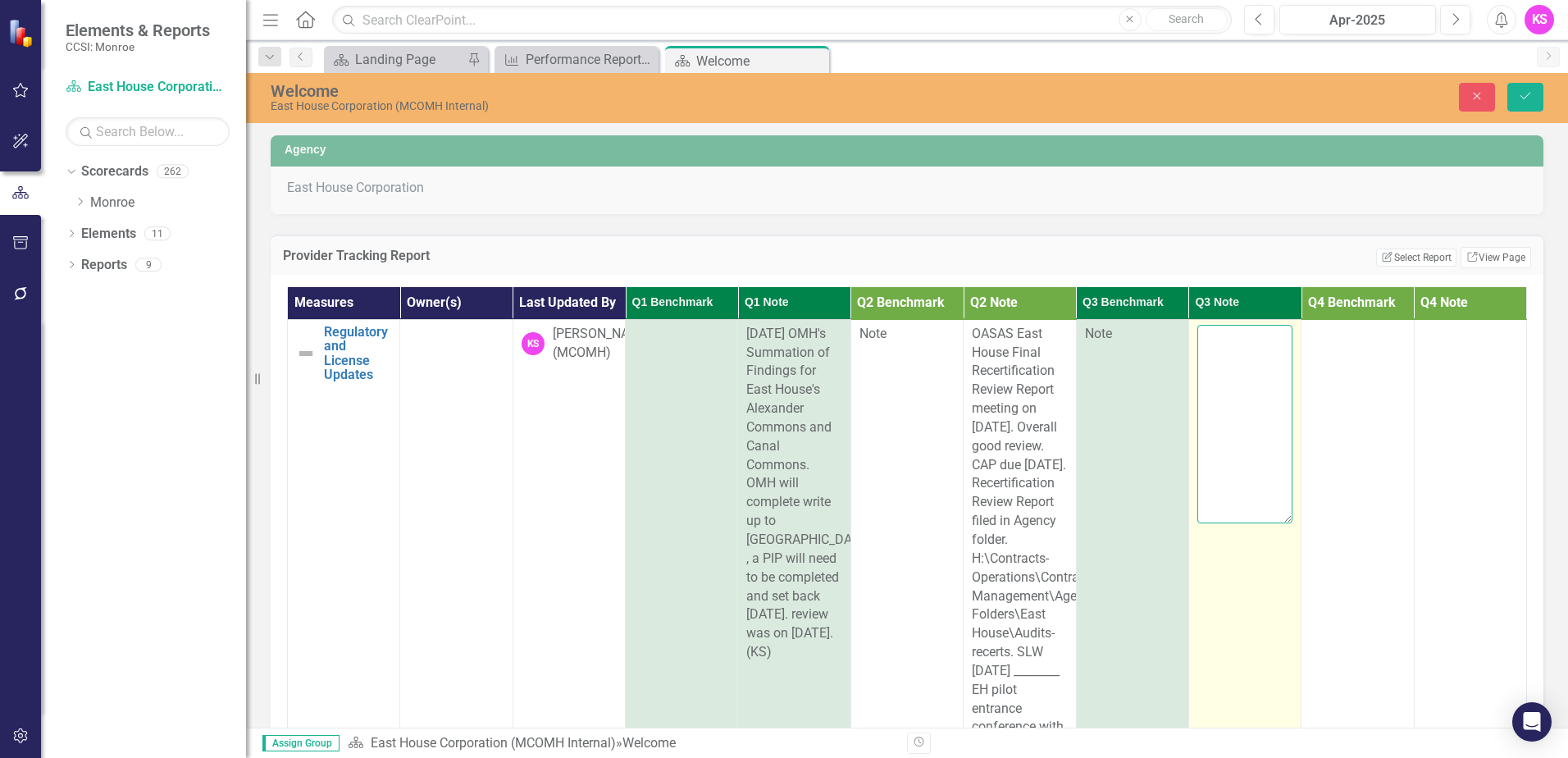
paste textarea "[DATE]- CAP document received from EH for OASAS recertification review. Recerti…"
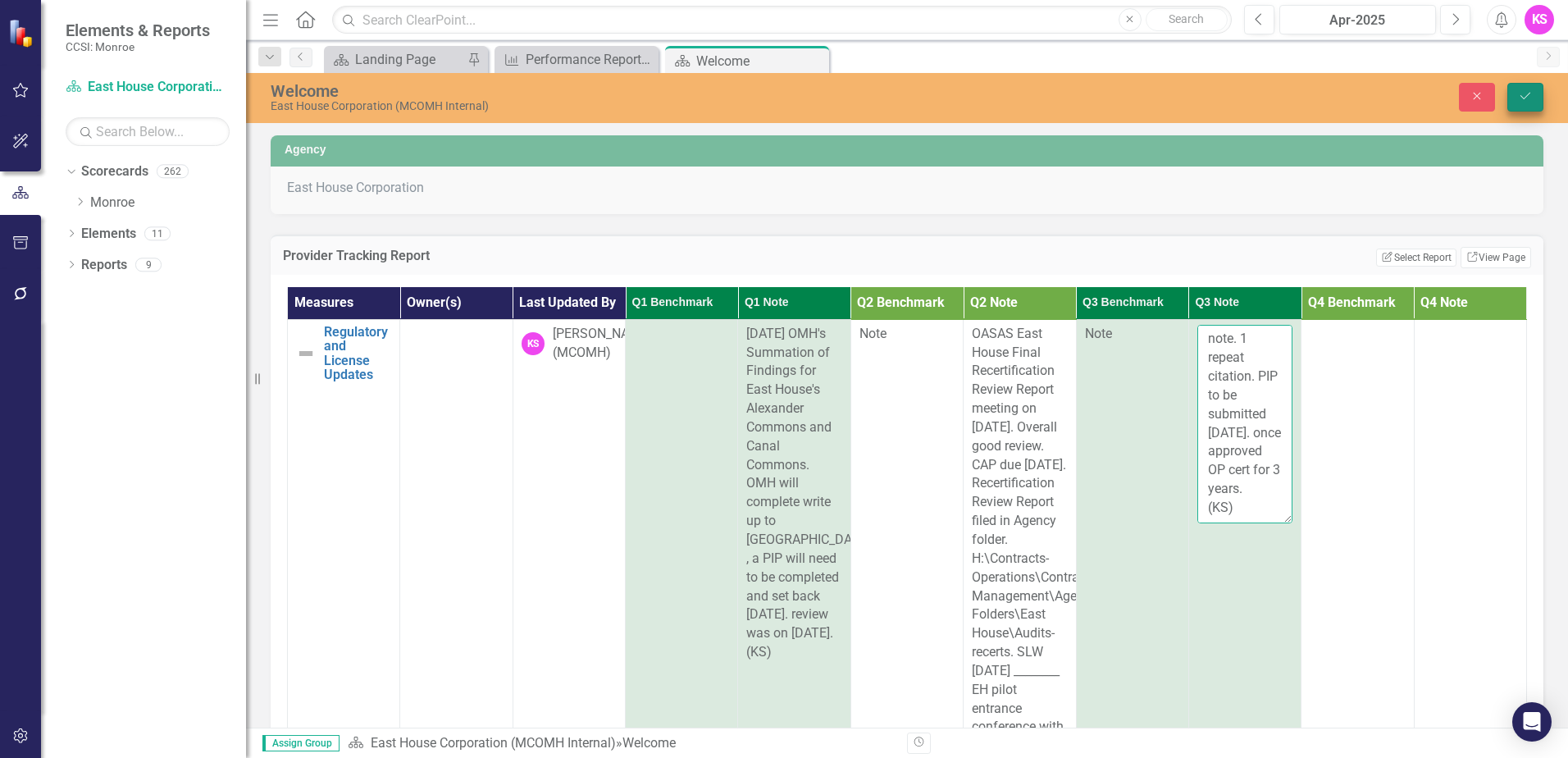
type textarea "[DATE]- CAP document received from EH for OASAS recertification review. Recerti…"
click at [1521, 96] on icon "submit" at bounding box center [1525, 96] width 9 height 7
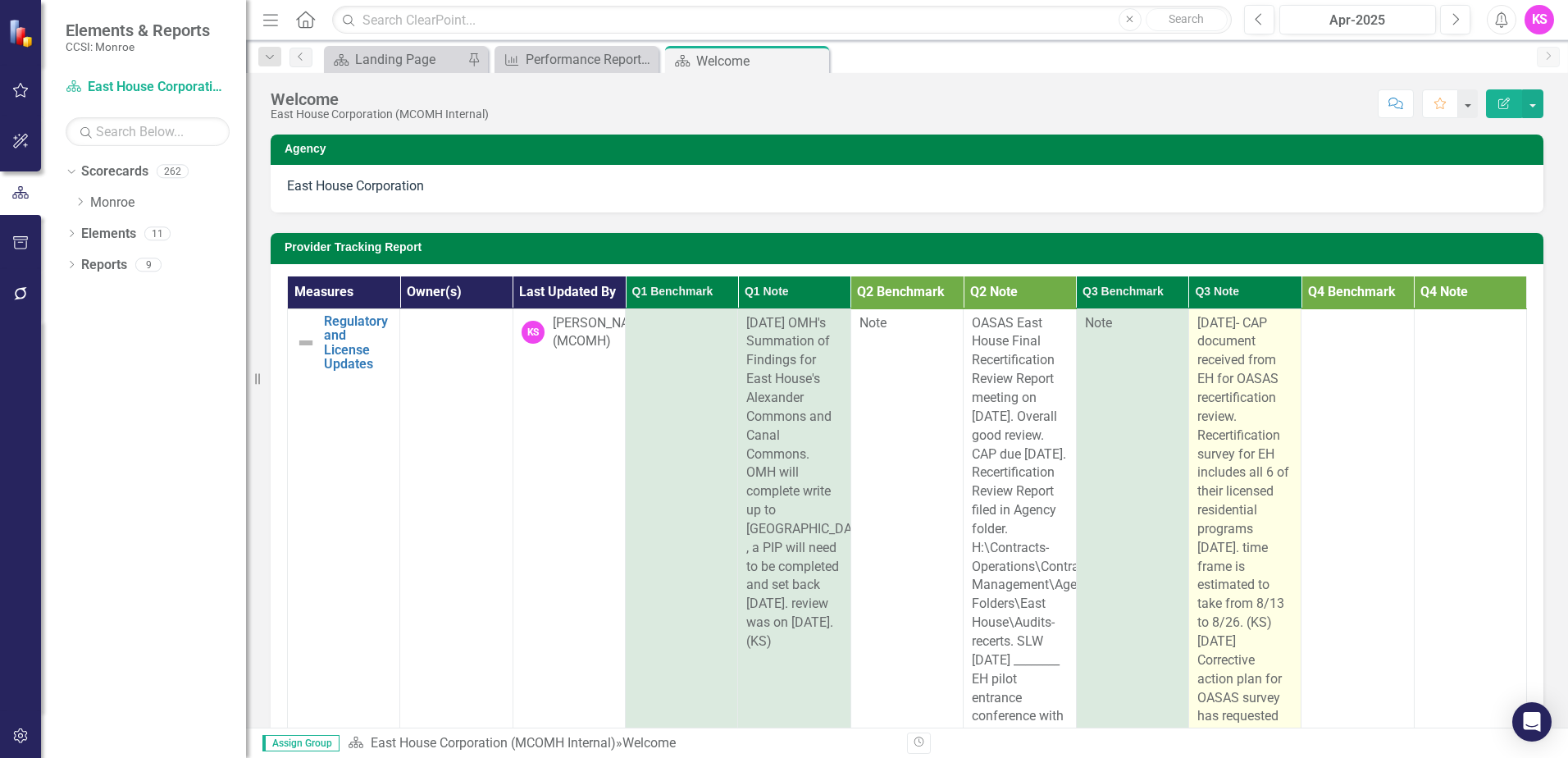
click at [1235, 417] on div "[DATE]- CAP document received from EH for OASAS recertification review. Recerti…" at bounding box center [1245, 707] width 95 height 786
click at [1227, 414] on div "[DATE]- CAP document received from EH for OASAS recertification review. Recerti…" at bounding box center [1245, 707] width 95 height 786
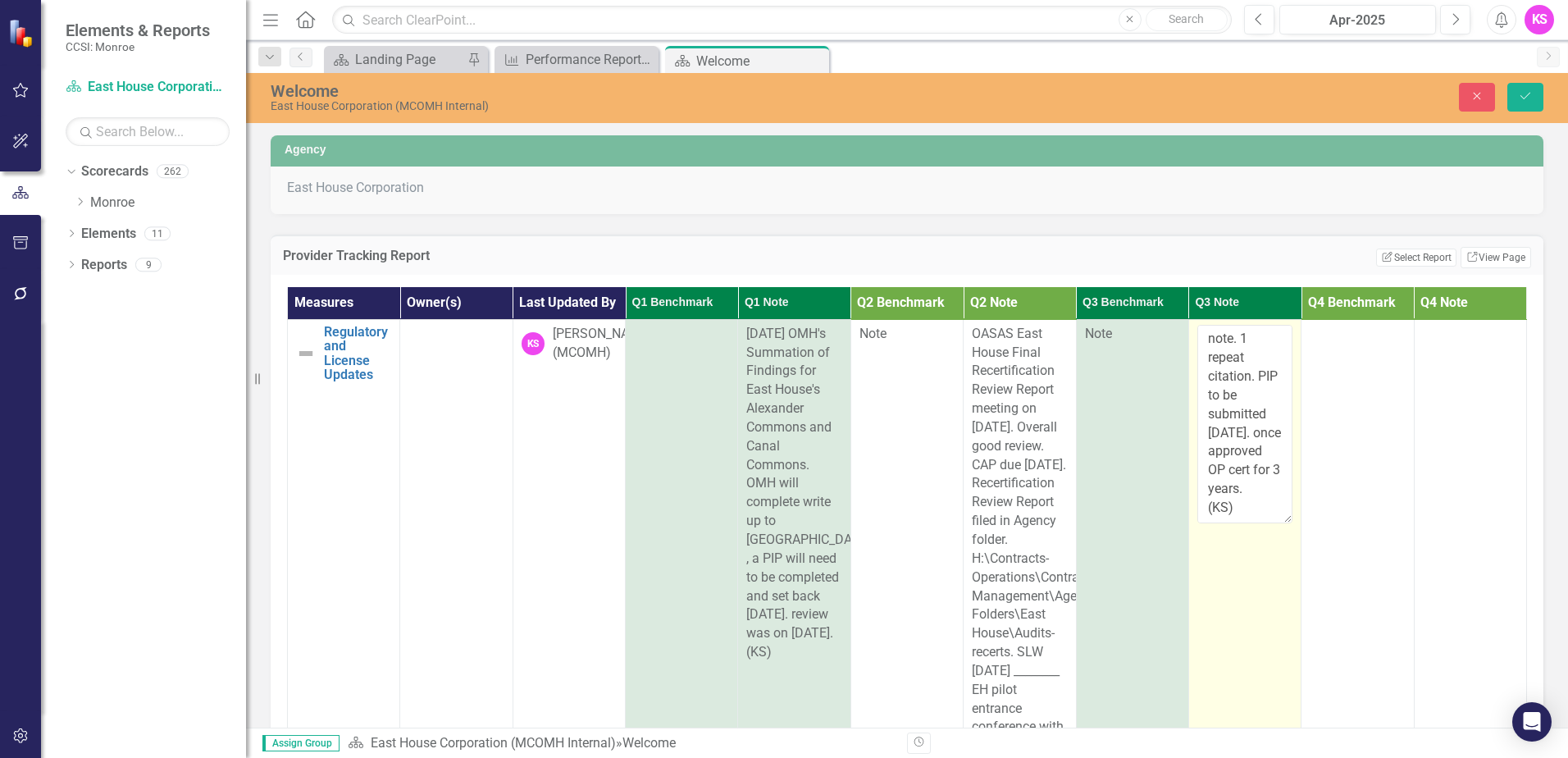
scroll to position [1218, 0]
click at [1239, 471] on textarea "[DATE]- CAP document received from EH for OASAS recertification review. Recerti…" at bounding box center [1245, 424] width 95 height 199
click at [1232, 469] on textarea "[DATE]- CAP document received from EH for OASAS recertification review. Recerti…" at bounding box center [1245, 424] width 95 height 199
paste textarea "H:\Contracts-Operations\Contract Management\Agency Folders\East House\Audits-re…"
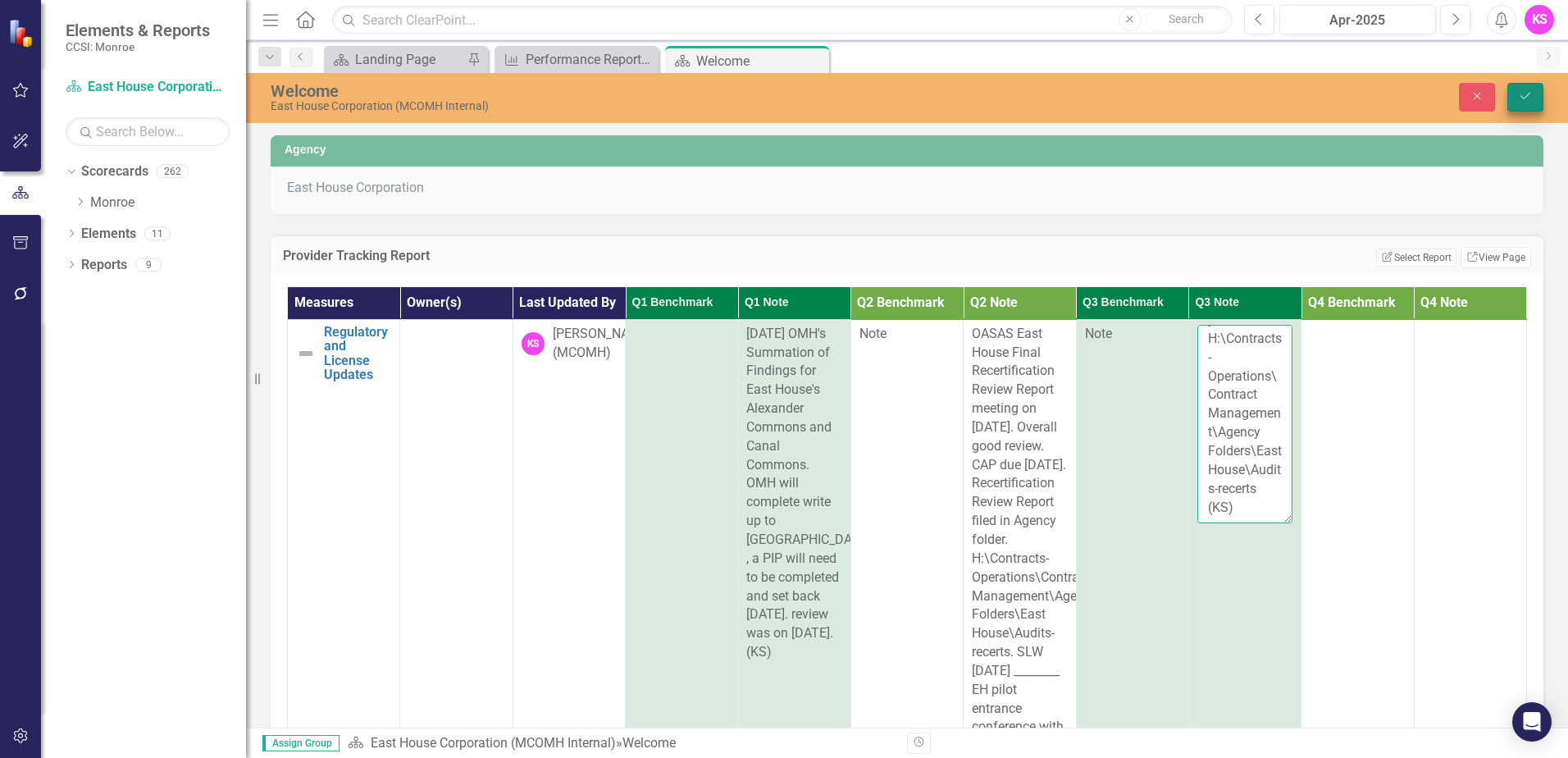
type textarea "[DATE]- CAP document received from EH for OASAS recertification review. Recerti…"
click at [1524, 95] on icon "Save" at bounding box center [1525, 96] width 15 height 11
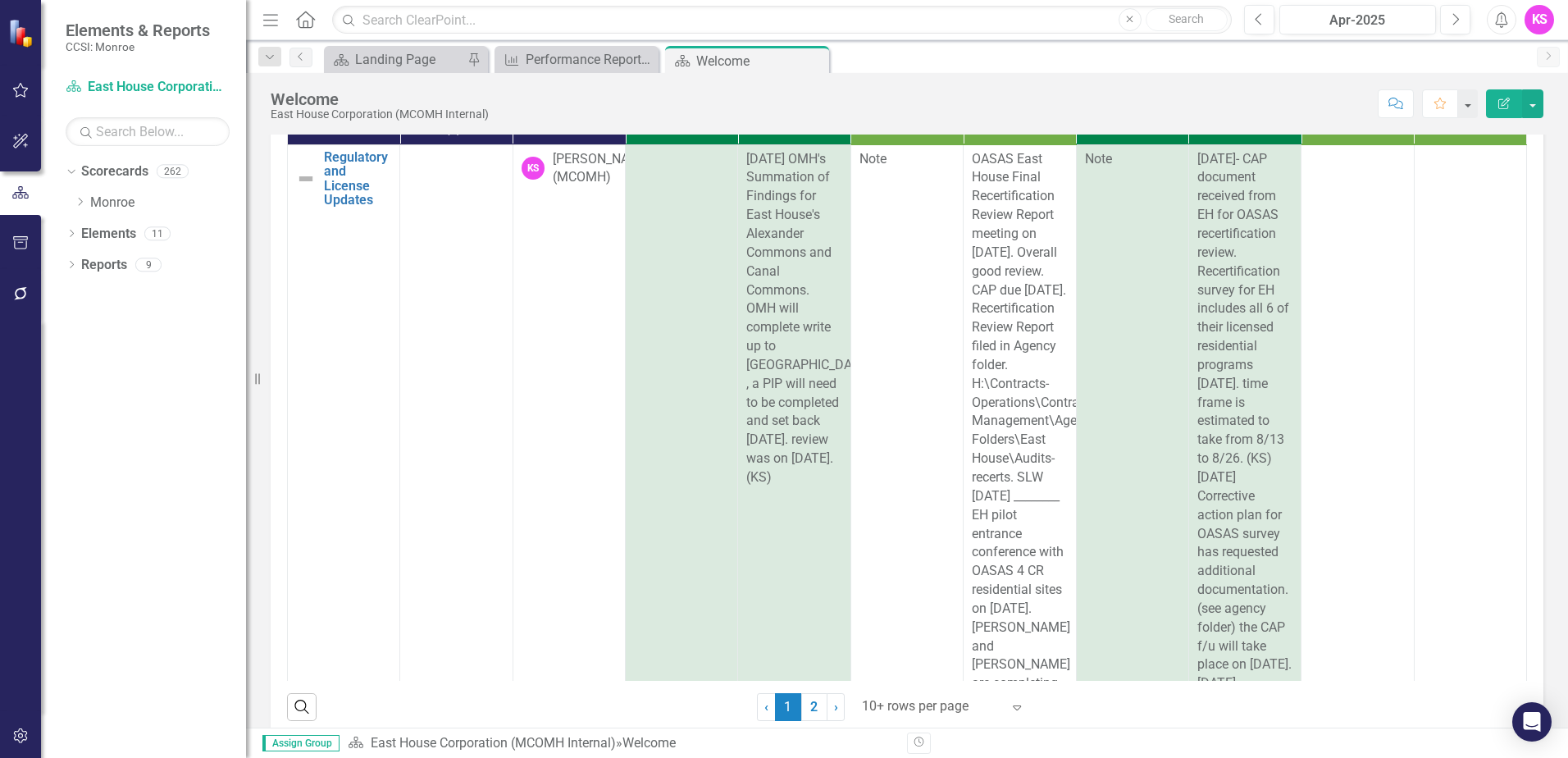
scroll to position [0, 0]
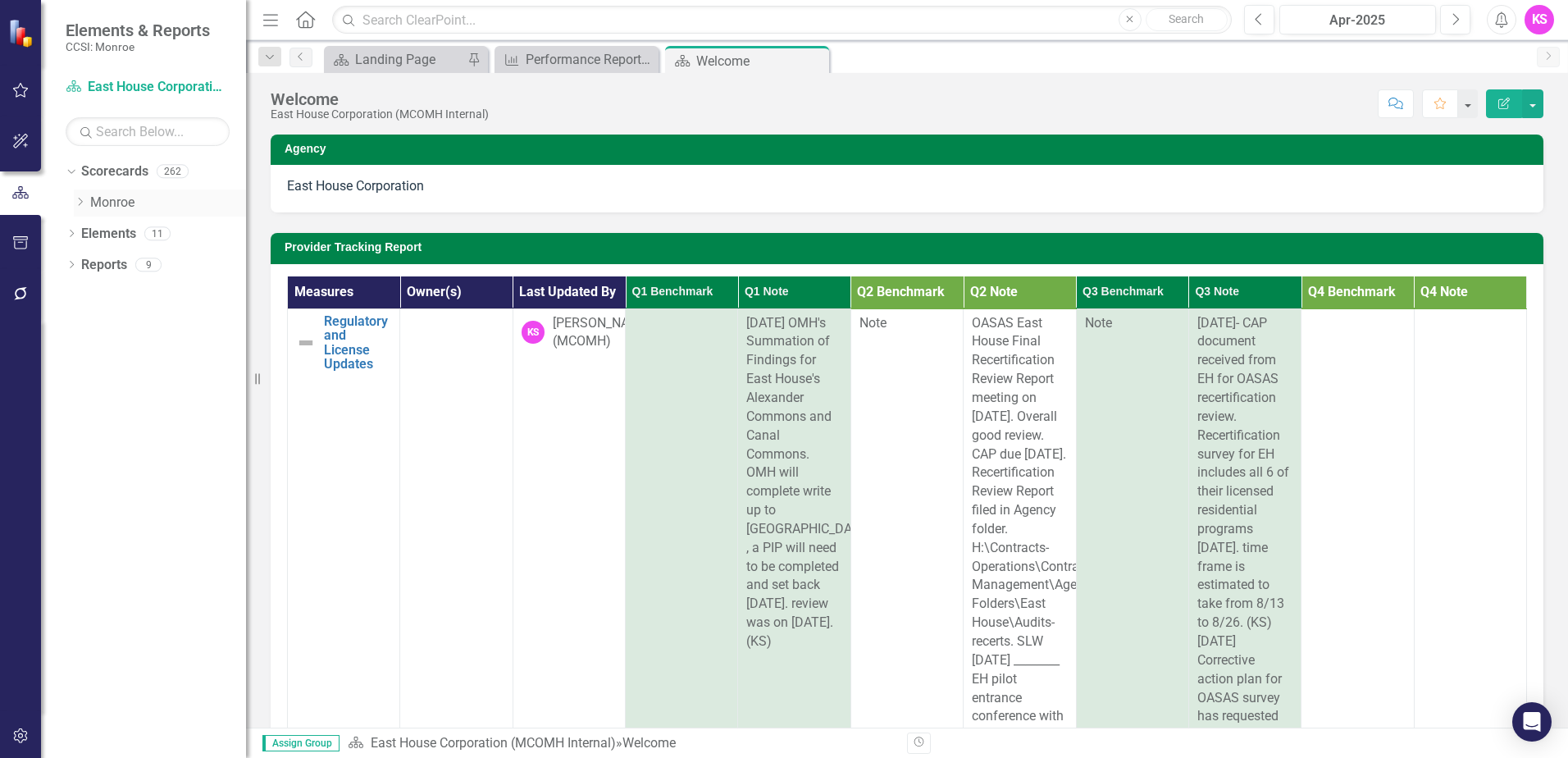
click at [81, 202] on icon "Dropdown" at bounding box center [80, 201] width 12 height 9
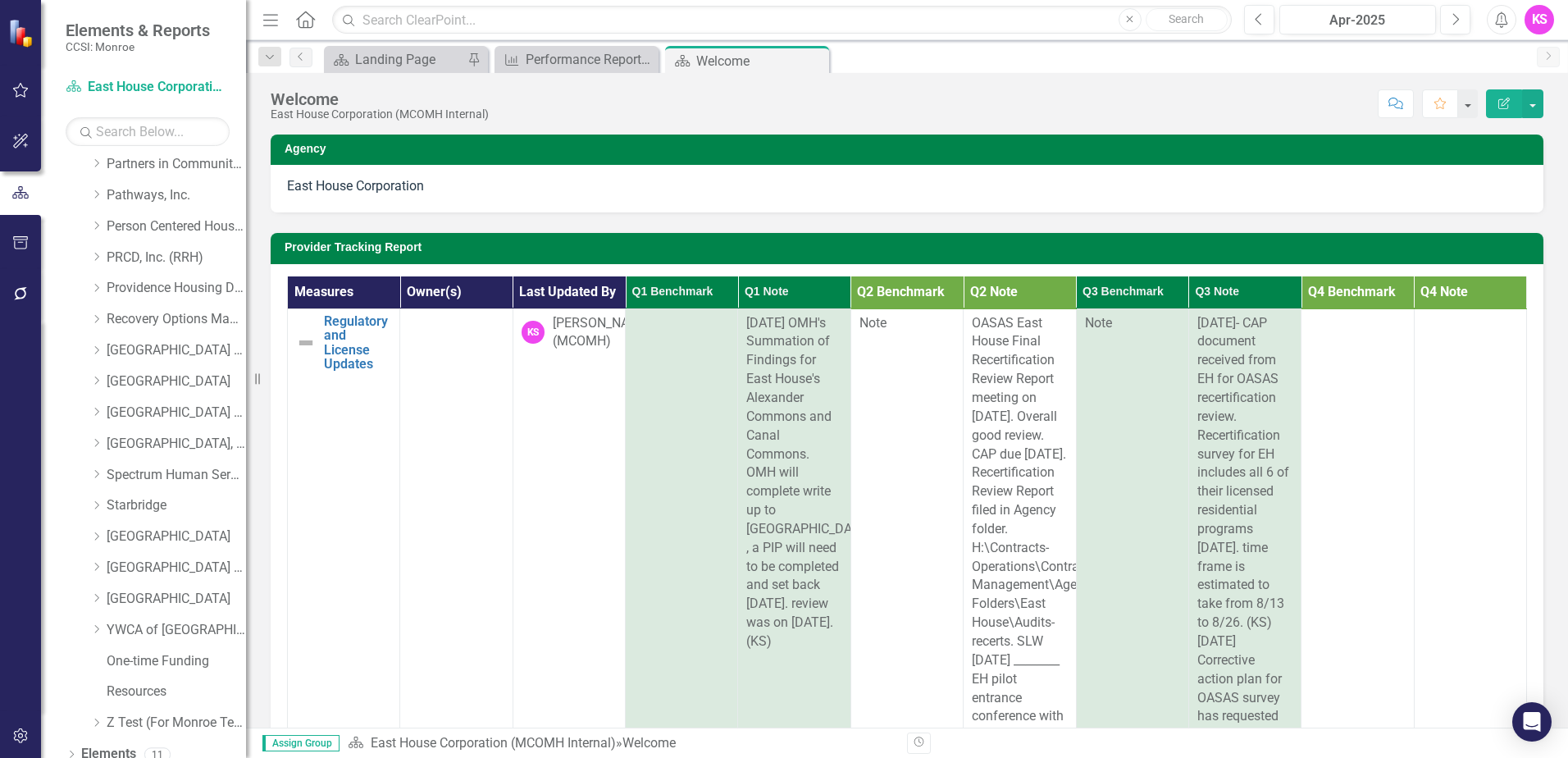
scroll to position [829, 0]
